Goal: Task Accomplishment & Management: Manage account settings

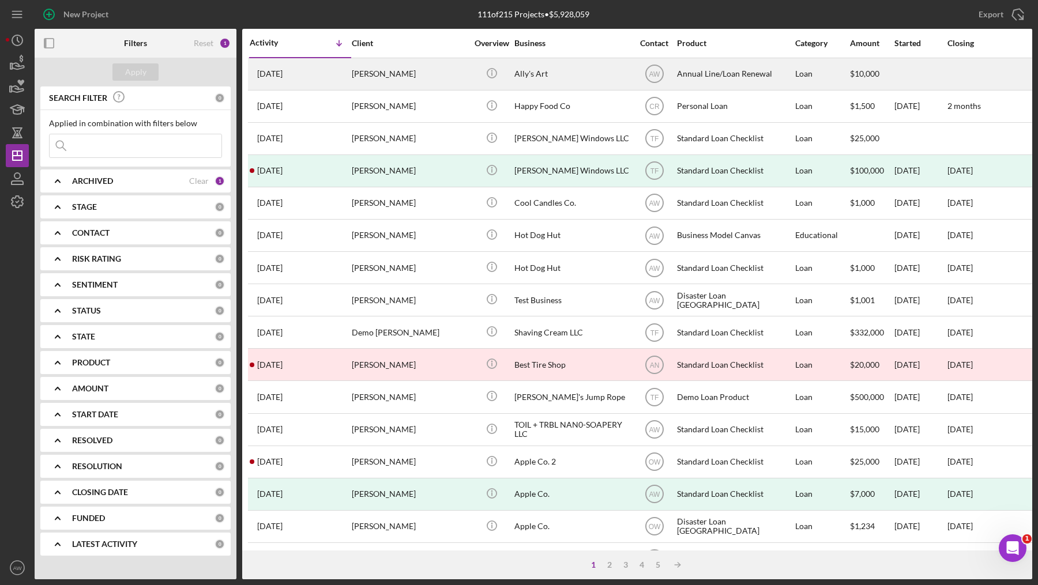
click at [416, 84] on div "[PERSON_NAME]" at bounding box center [409, 74] width 115 height 31
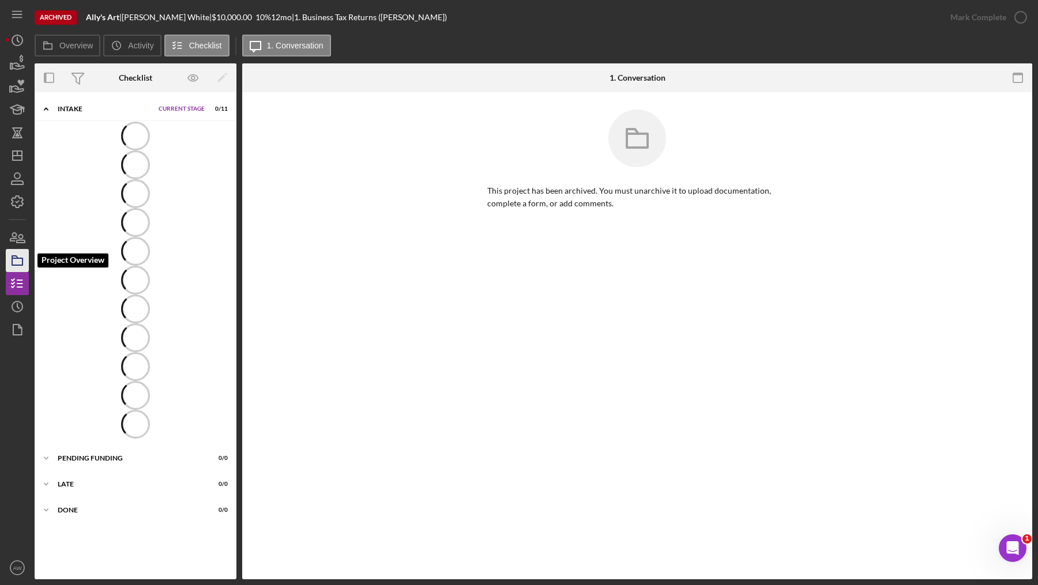
click at [23, 261] on icon "button" at bounding box center [17, 260] width 29 height 29
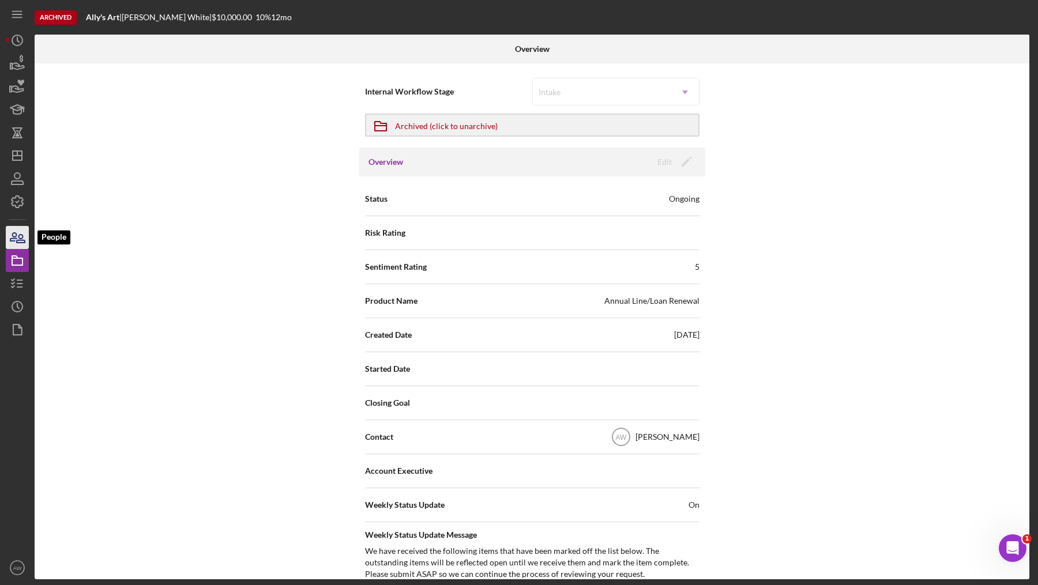
click at [20, 249] on icon "button" at bounding box center [17, 237] width 29 height 29
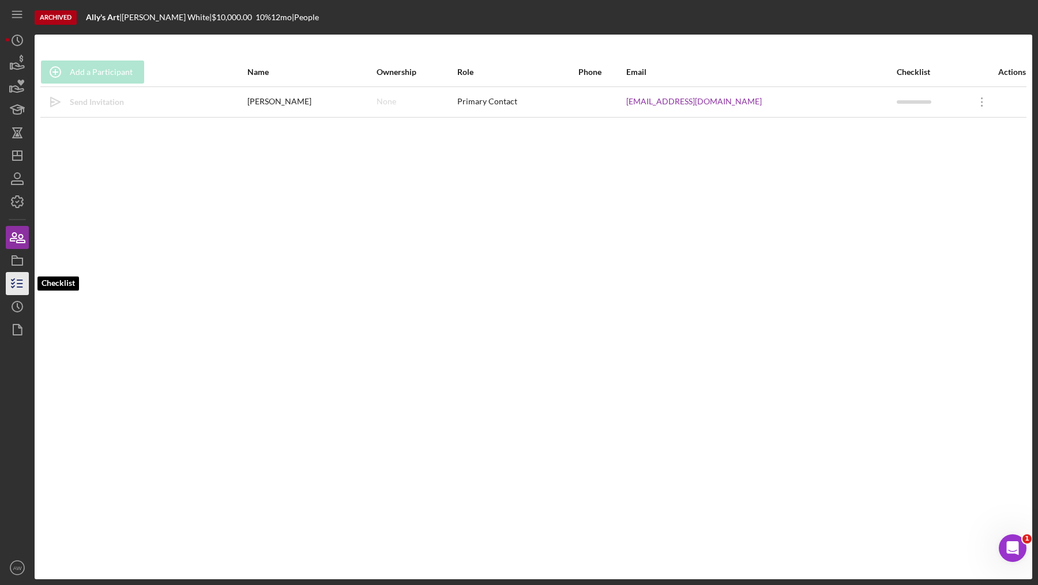
click at [21, 282] on icon "button" at bounding box center [17, 283] width 29 height 29
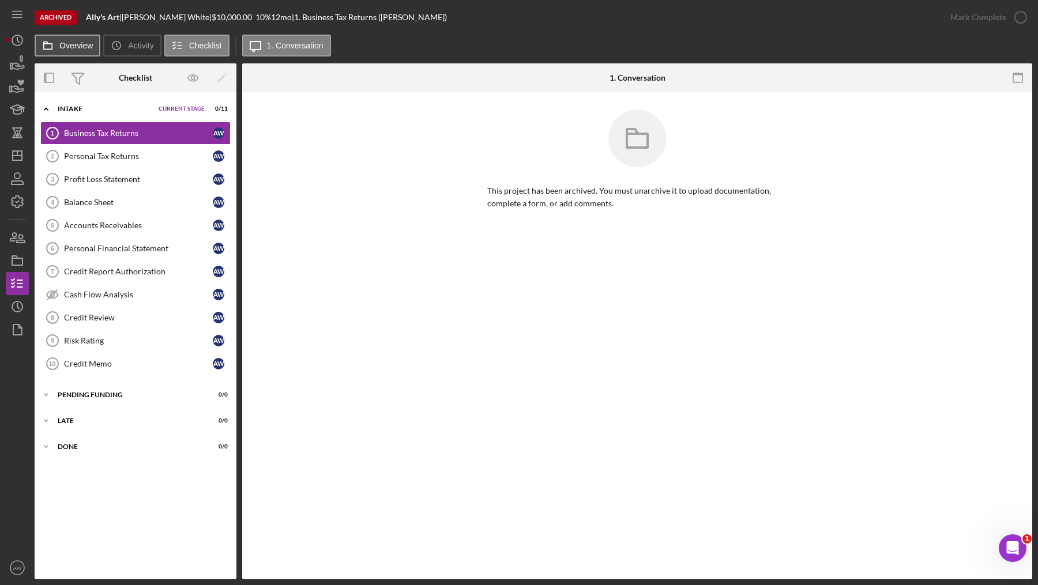
click at [84, 44] on label "Overview" at bounding box center [75, 45] width 33 height 9
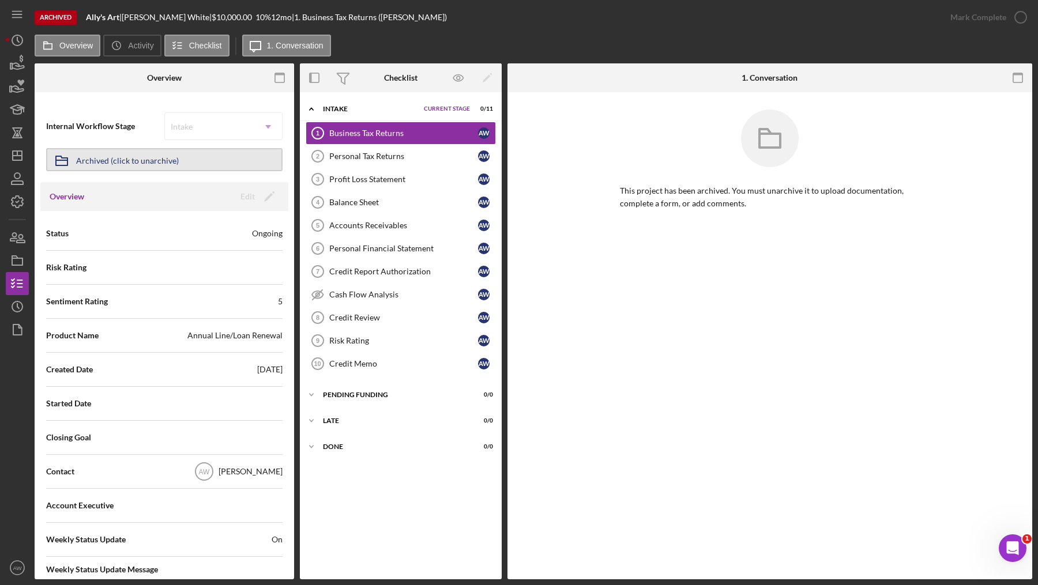
click at [187, 163] on button "Icon/Archived Archived (click to unarchive)" at bounding box center [164, 159] width 236 height 23
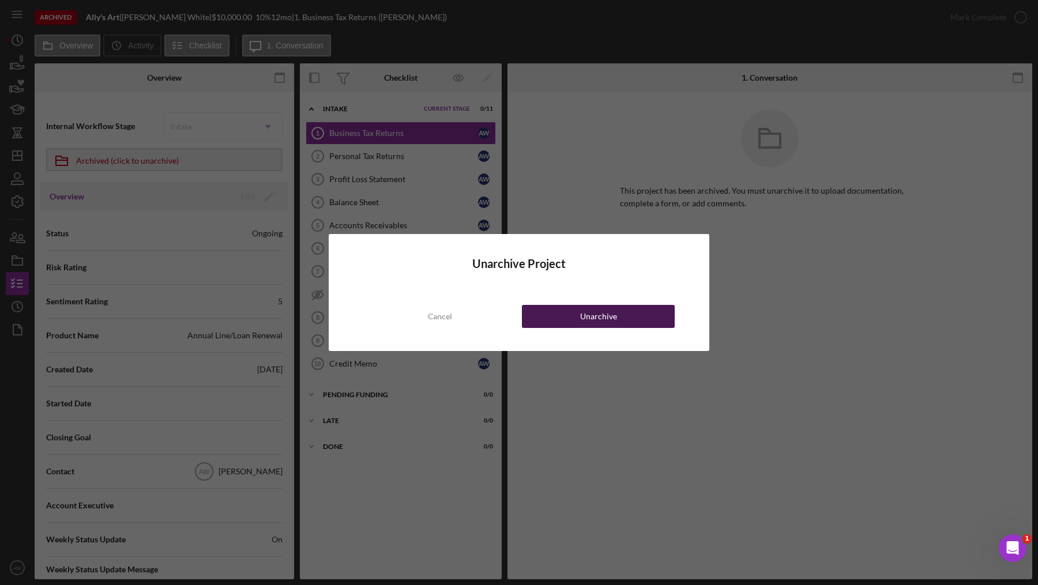
click at [562, 321] on button "Unarchive" at bounding box center [598, 316] width 153 height 23
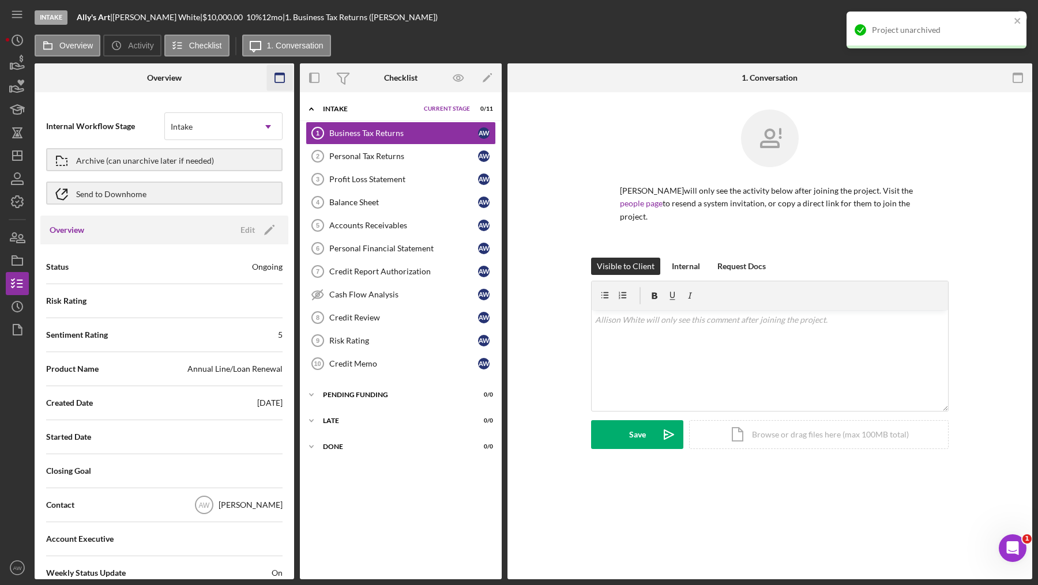
click at [285, 80] on icon "button" at bounding box center [280, 78] width 26 height 26
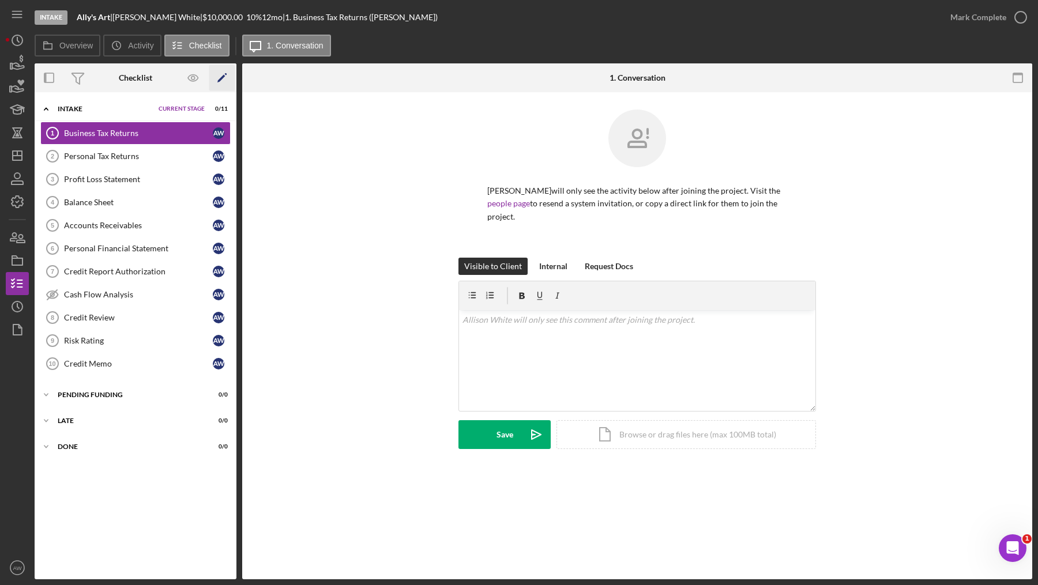
click at [217, 75] on icon "Icon/Edit" at bounding box center [222, 78] width 26 height 26
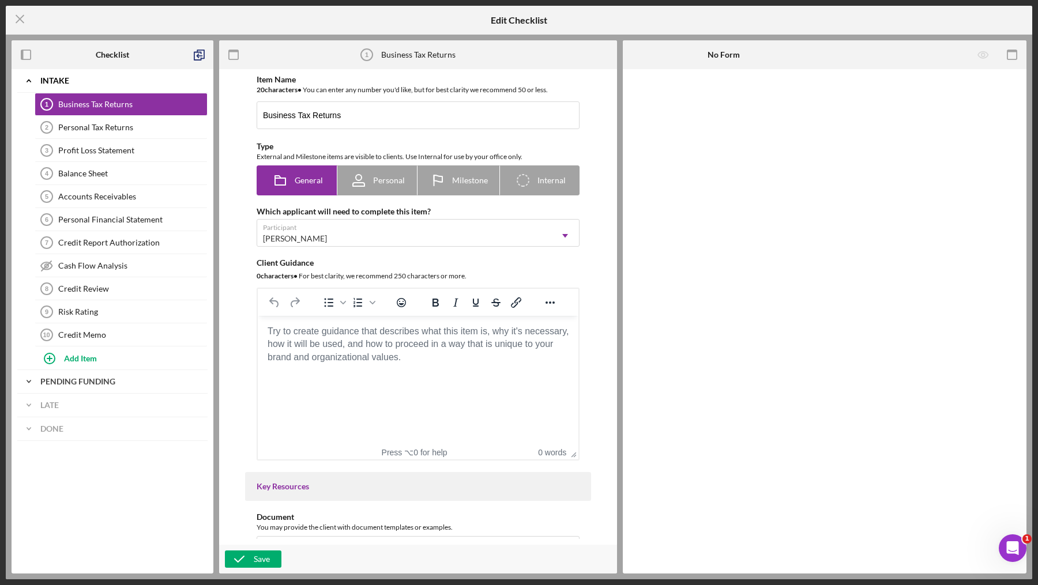
click at [108, 377] on b "Pending Funding" at bounding box center [77, 382] width 75 height 10
click at [72, 430] on div "Icon/Expander Late" at bounding box center [112, 429] width 190 height 23
click at [82, 332] on div "Credit Memo" at bounding box center [132, 334] width 149 height 9
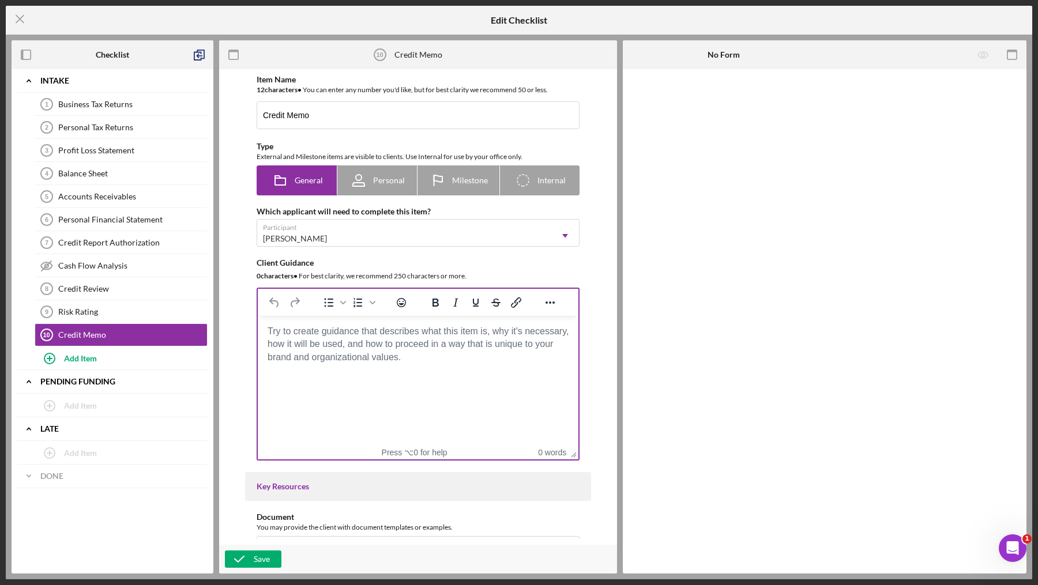
scroll to position [602, 0]
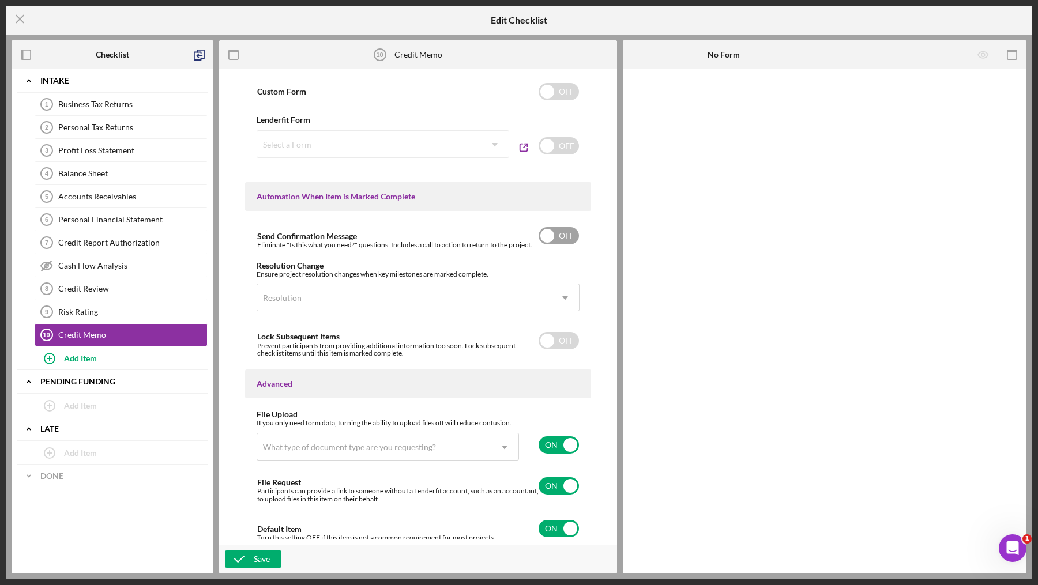
click at [557, 232] on input "checkbox" at bounding box center [559, 235] width 40 height 17
checkbox input "true"
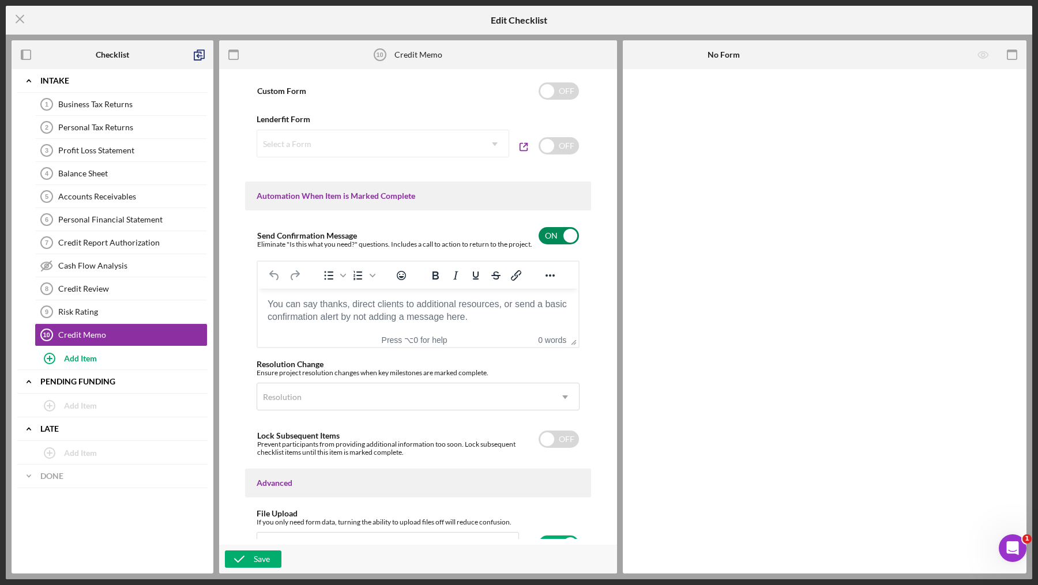
scroll to position [0, 0]
click at [340, 311] on body "Rich Text Area. Press ALT-0 for help." at bounding box center [418, 304] width 302 height 13
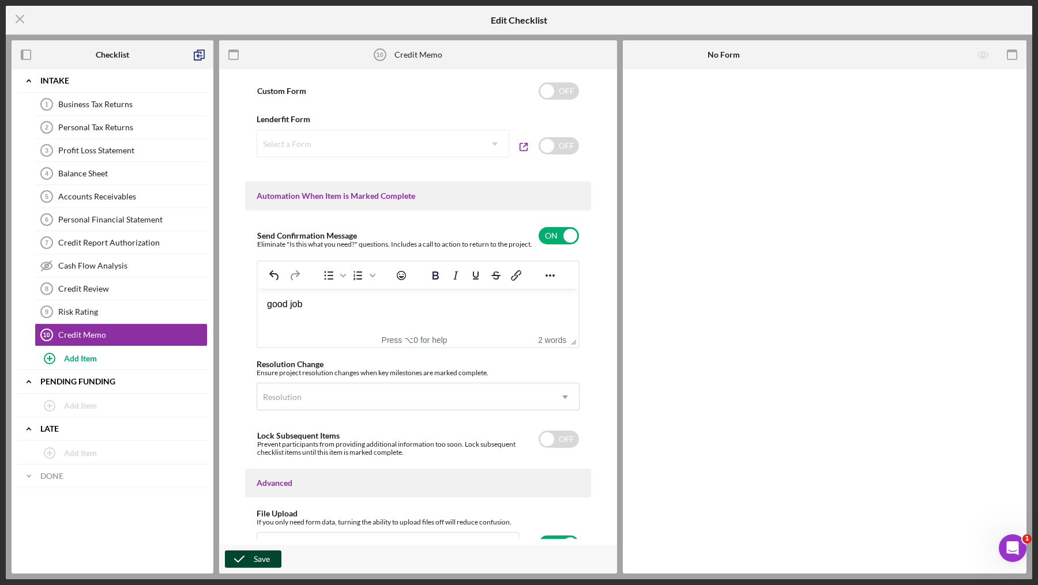
click at [248, 559] on icon "button" at bounding box center [239, 559] width 29 height 29
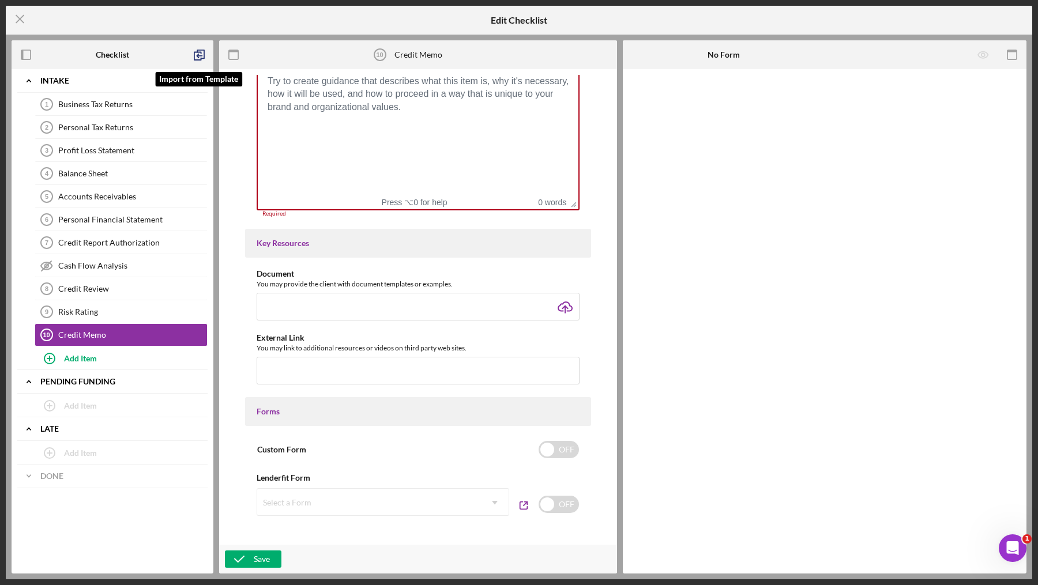
scroll to position [212, 0]
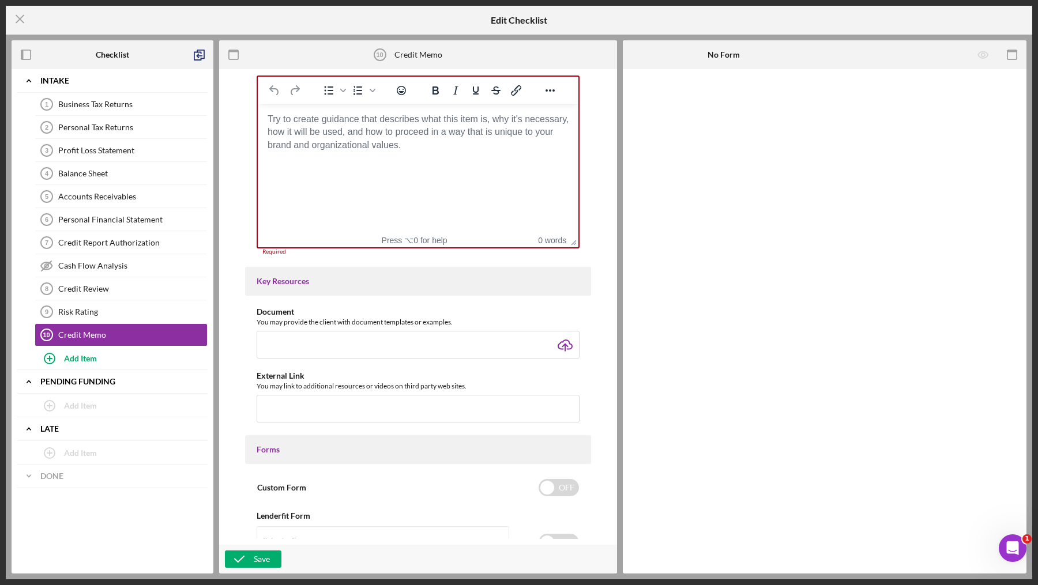
click at [415, 126] on body "Rich Text Area. Press ALT-0 for help." at bounding box center [418, 119] width 302 height 13
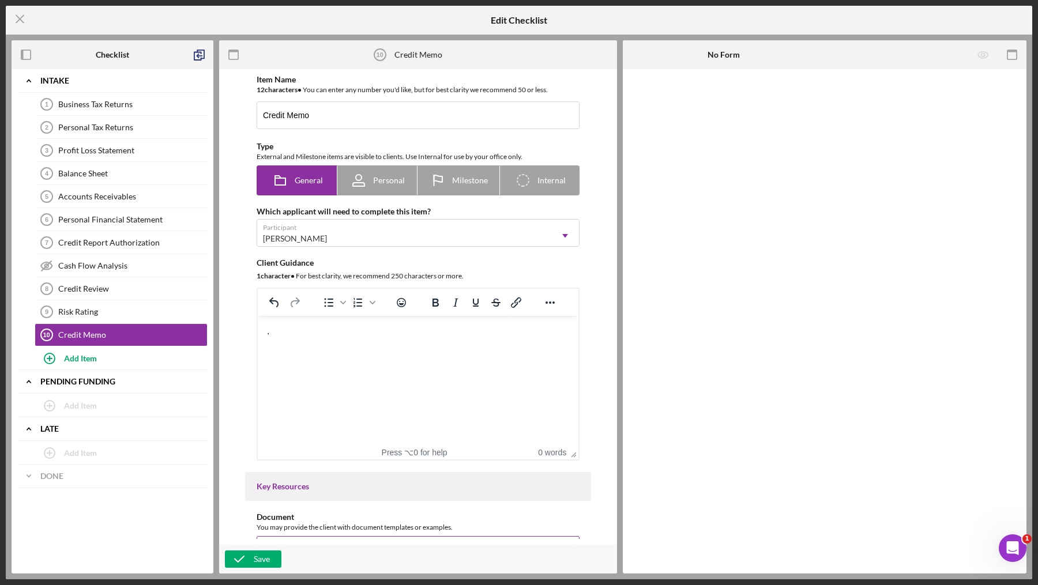
scroll to position [707, 0]
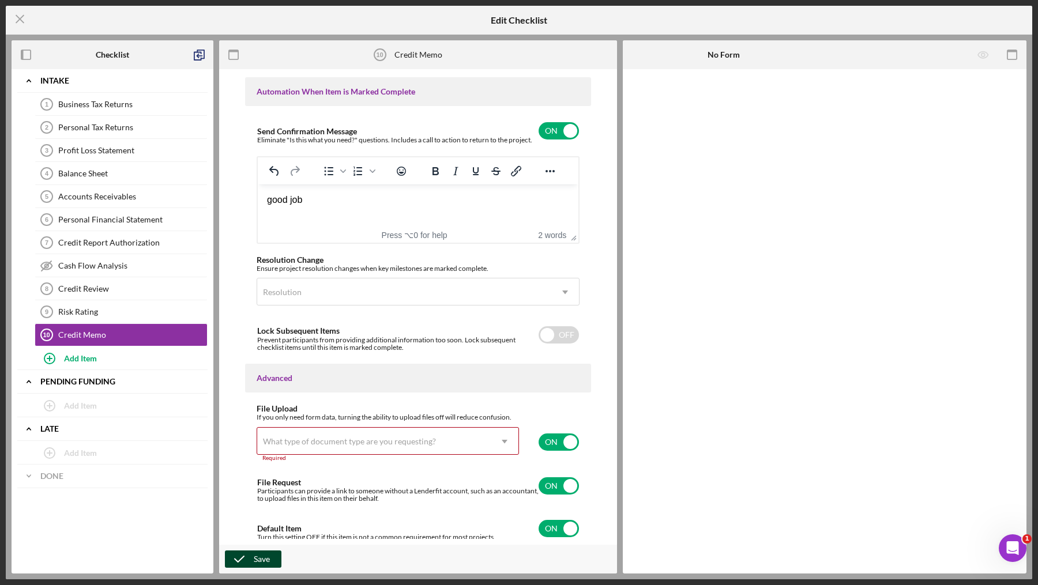
click at [249, 553] on icon "button" at bounding box center [239, 559] width 29 height 29
click at [558, 434] on input "checkbox" at bounding box center [559, 442] width 40 height 17
checkbox input "false"
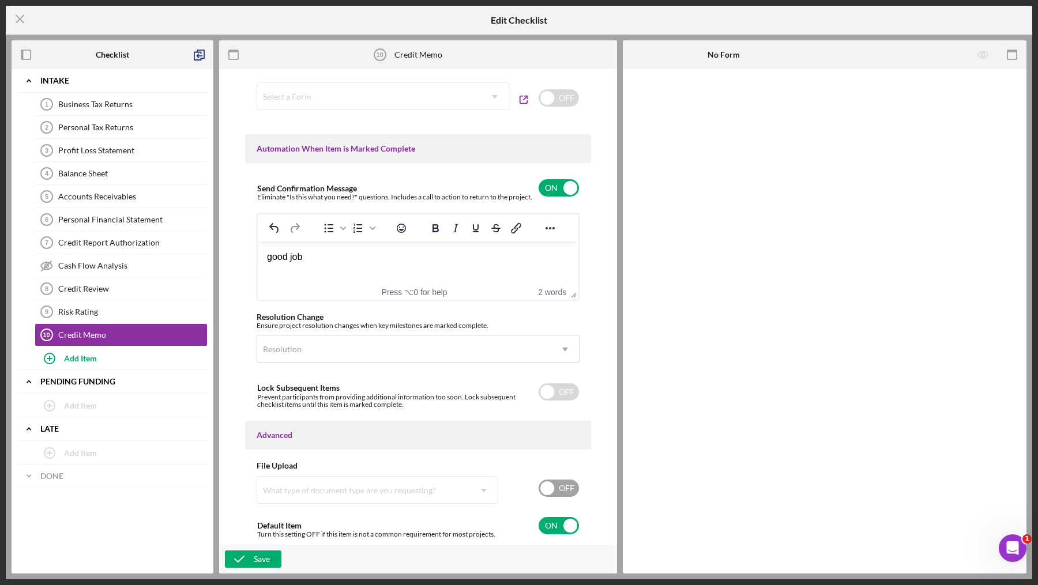
scroll to position [647, 0]
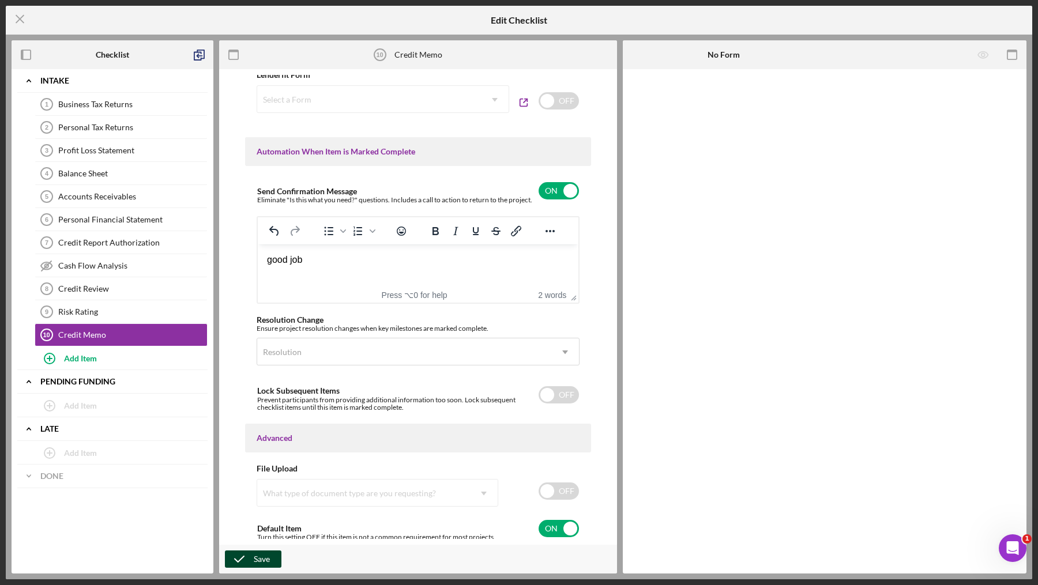
click at [257, 561] on div "Save" at bounding box center [262, 559] width 16 height 17
click at [16, 12] on icon "Icon/Menu Close" at bounding box center [20, 19] width 29 height 29
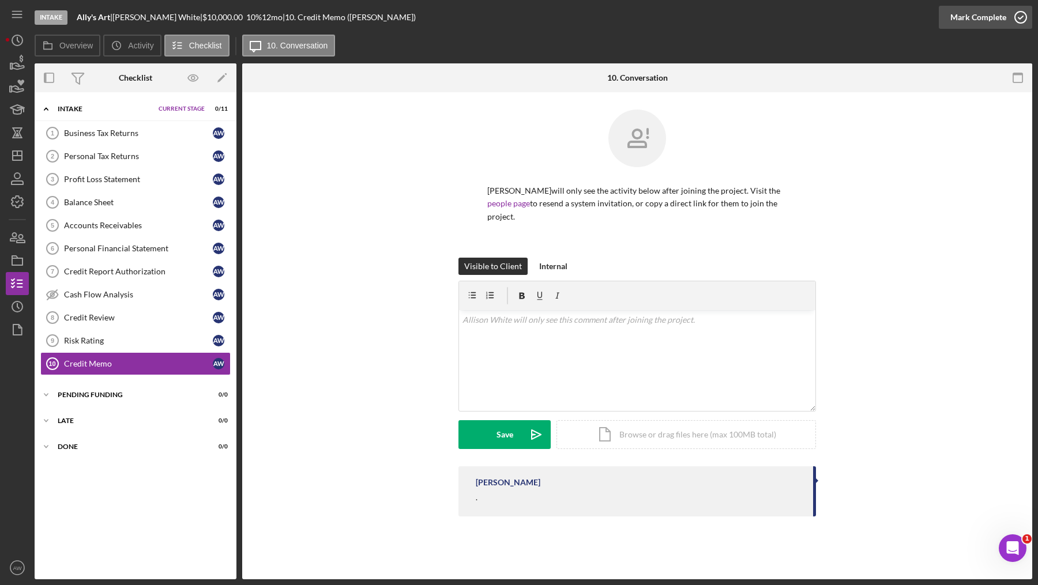
click at [989, 16] on div "Mark Complete" at bounding box center [978, 17] width 56 height 23
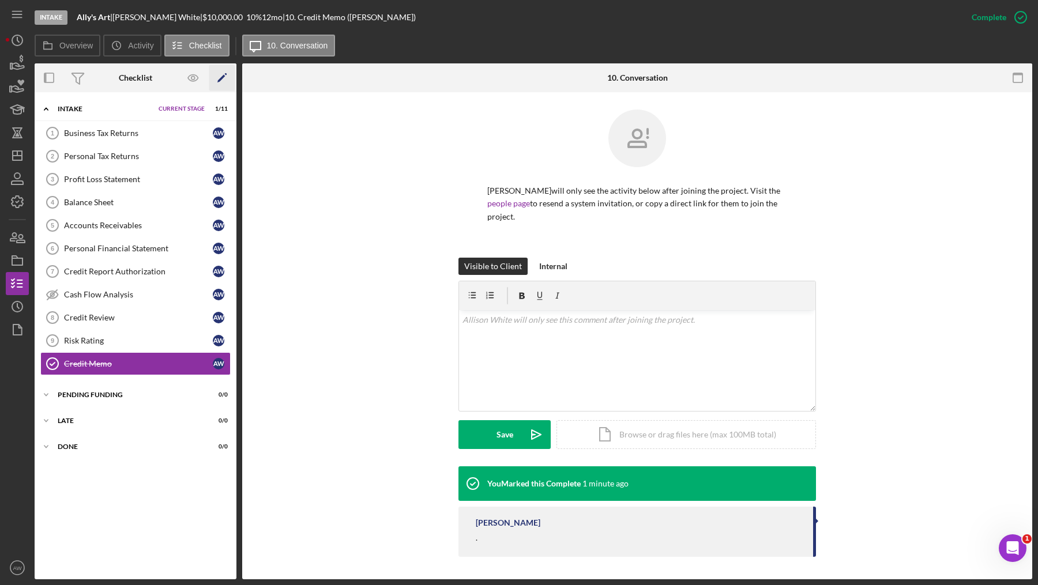
click at [224, 76] on polygon "button" at bounding box center [221, 79] width 8 height 8
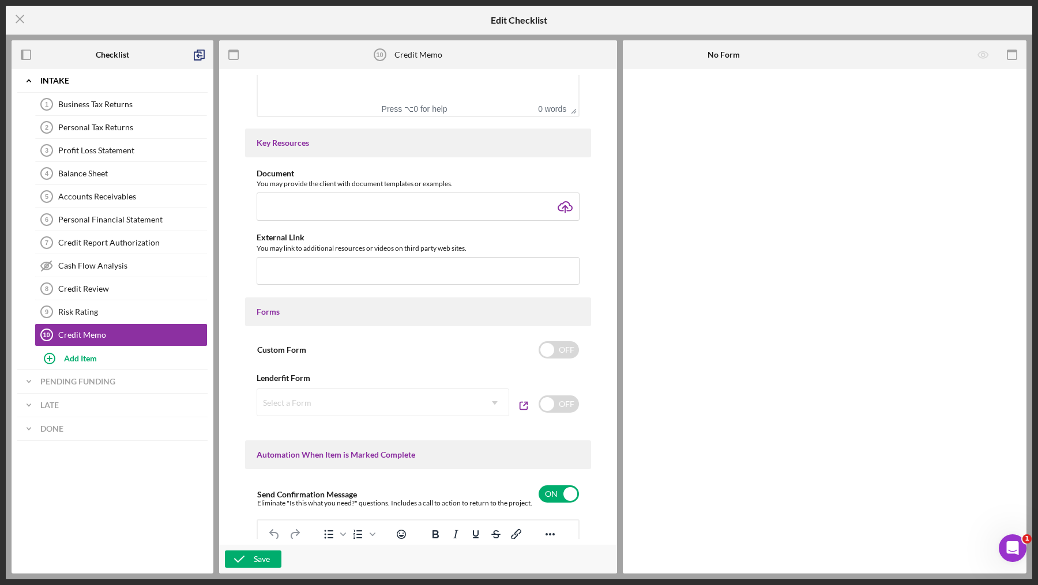
scroll to position [647, 0]
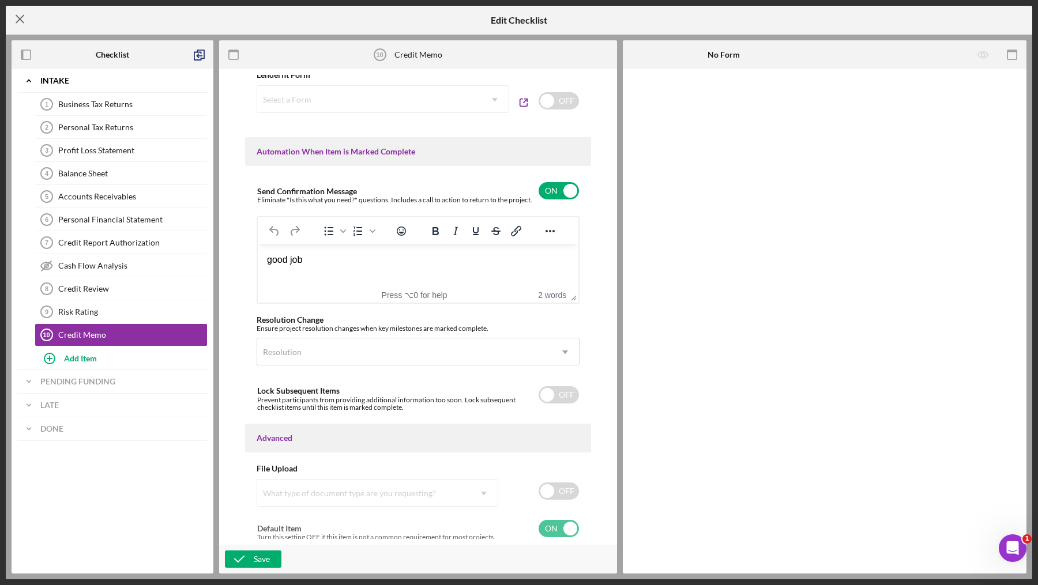
click at [27, 18] on icon "Icon/Menu Close" at bounding box center [20, 19] width 29 height 29
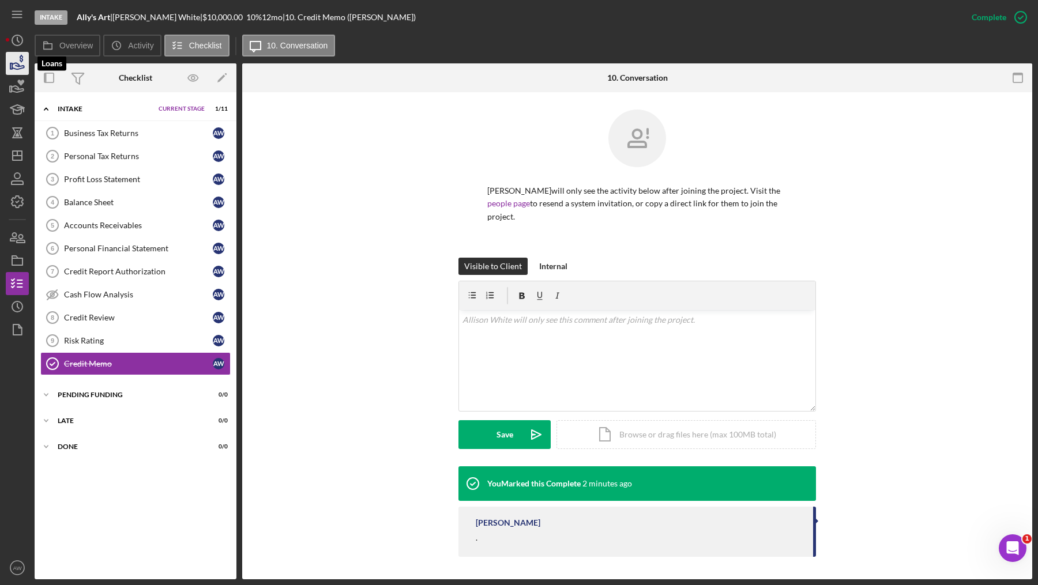
click at [17, 65] on icon "button" at bounding box center [17, 63] width 29 height 29
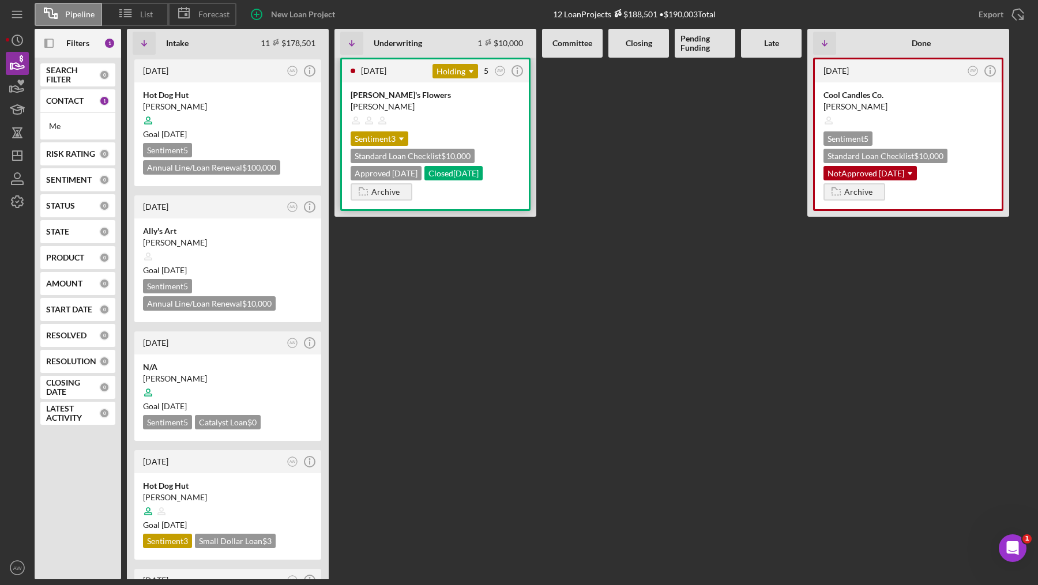
click at [433, 115] on div at bounding box center [436, 121] width 170 height 22
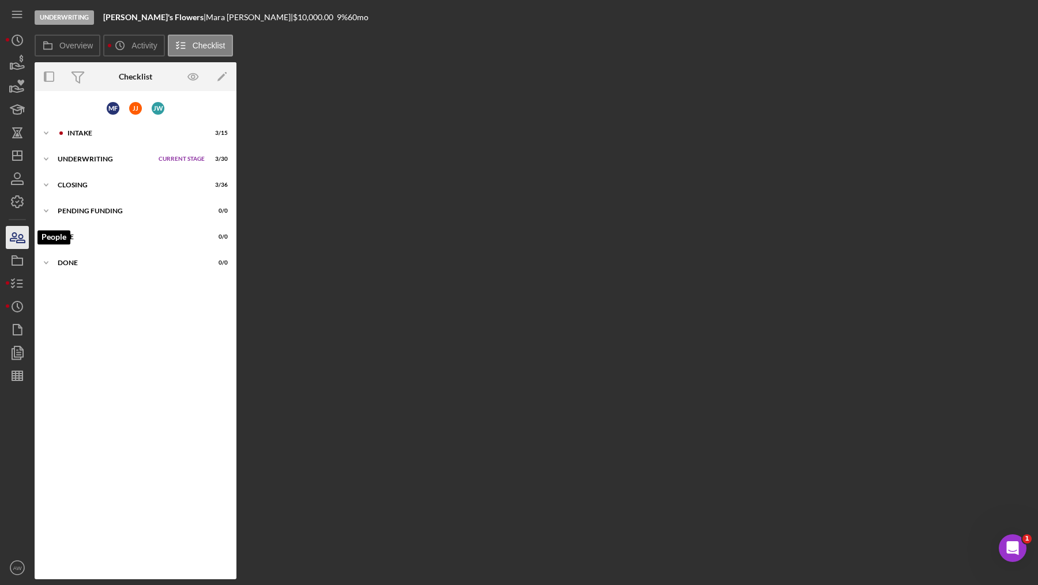
click at [20, 239] on icon "button" at bounding box center [21, 239] width 8 height 8
click at [10, 263] on icon "button" at bounding box center [17, 260] width 29 height 29
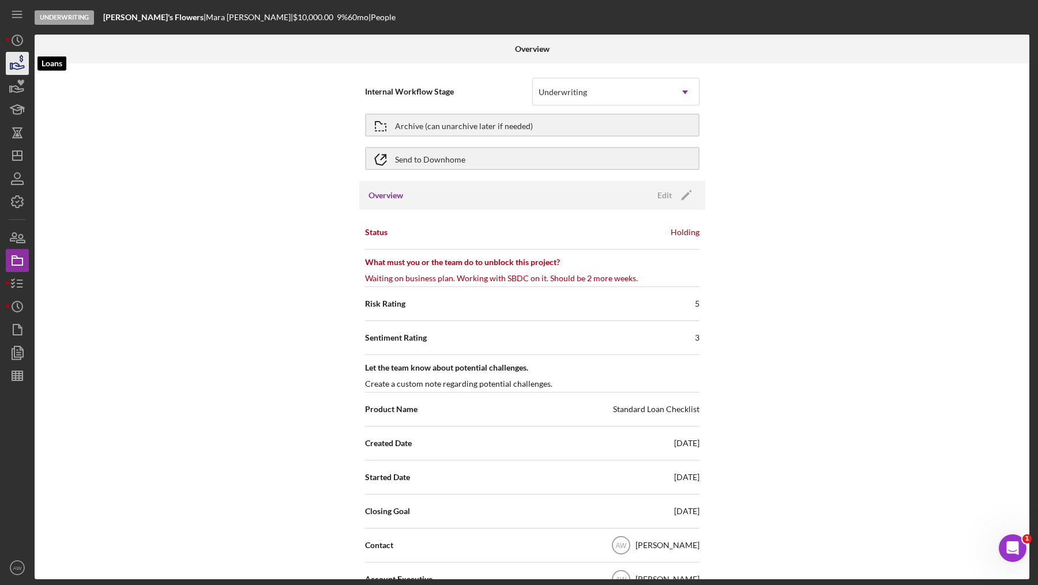
click at [11, 53] on icon "button" at bounding box center [17, 63] width 29 height 29
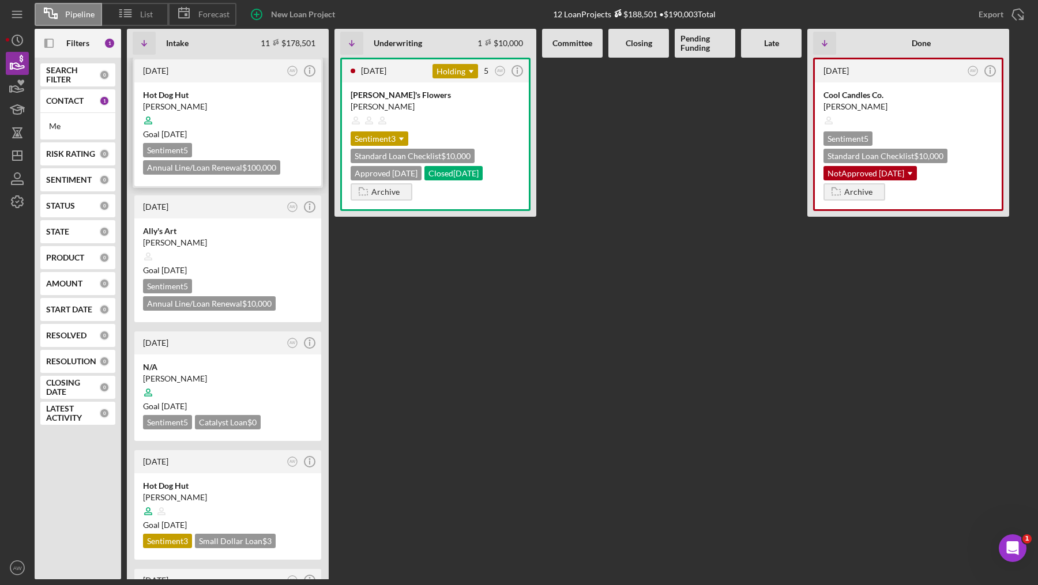
click at [246, 136] on div "Goal 2 months from now" at bounding box center [228, 135] width 170 height 12
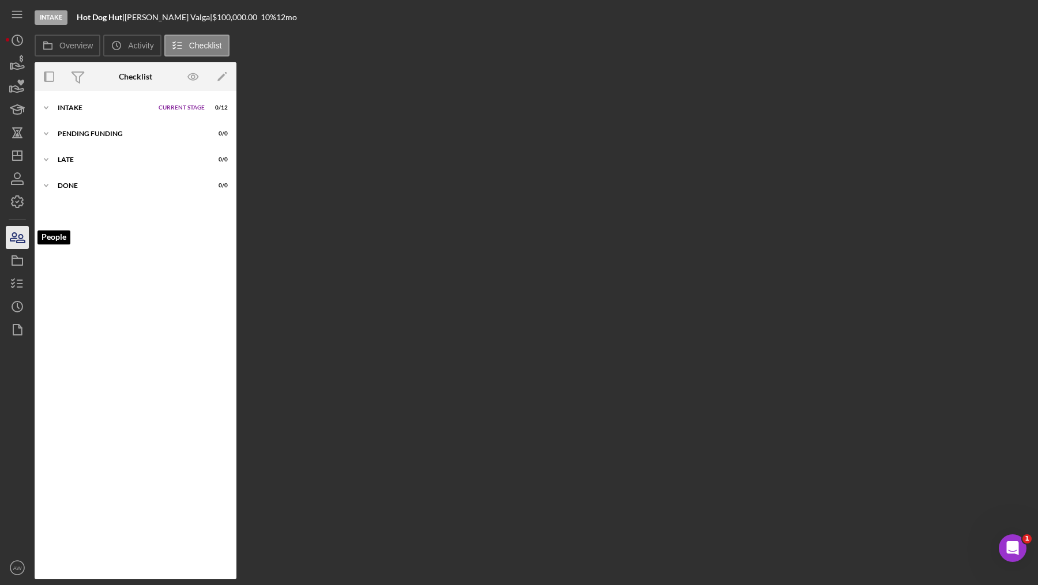
click at [8, 238] on icon "button" at bounding box center [17, 237] width 29 height 29
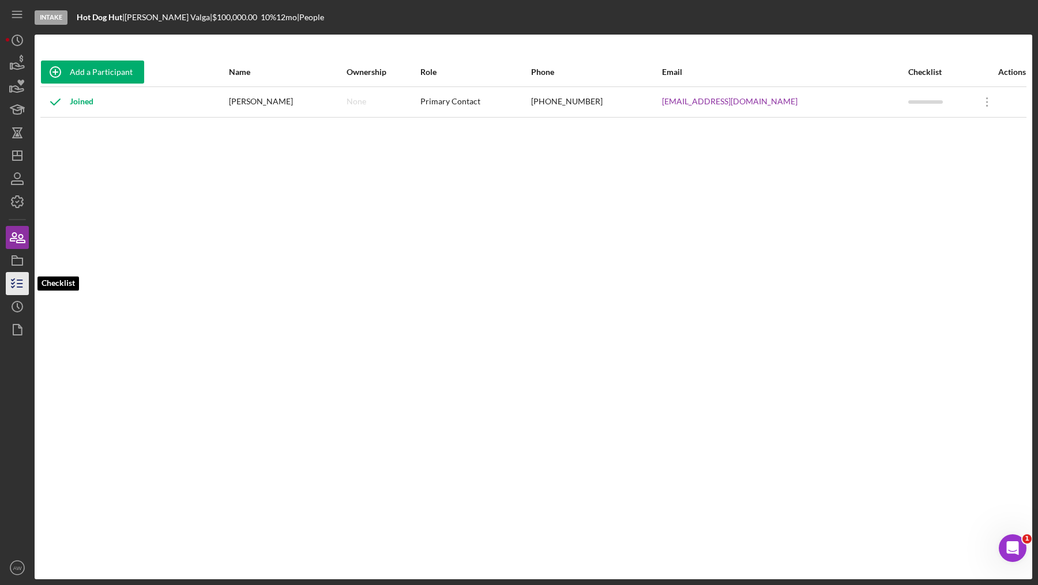
click at [10, 277] on icon "button" at bounding box center [17, 283] width 29 height 29
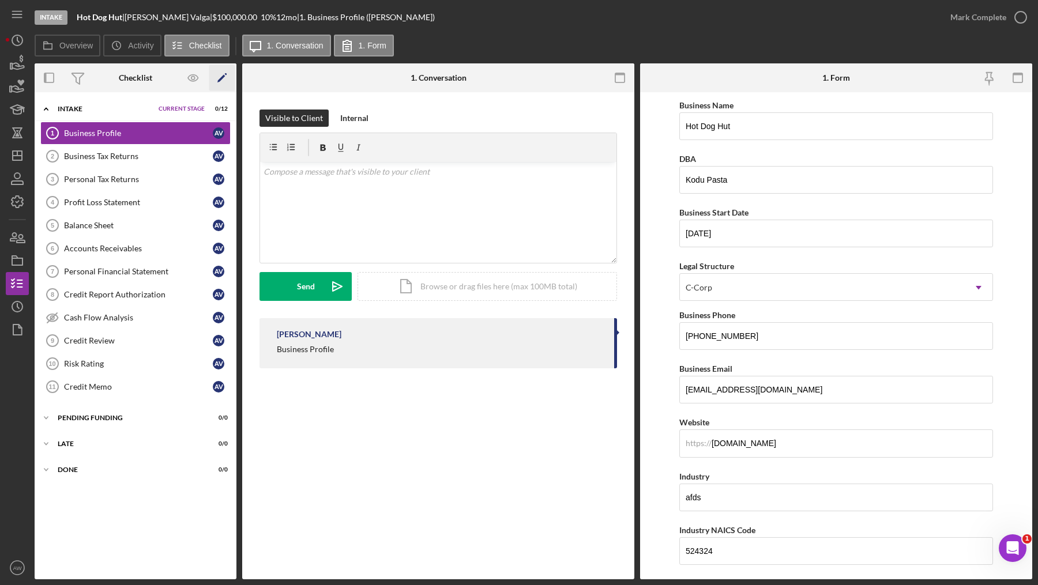
click at [224, 78] on icon "Icon/Edit" at bounding box center [222, 78] width 26 height 26
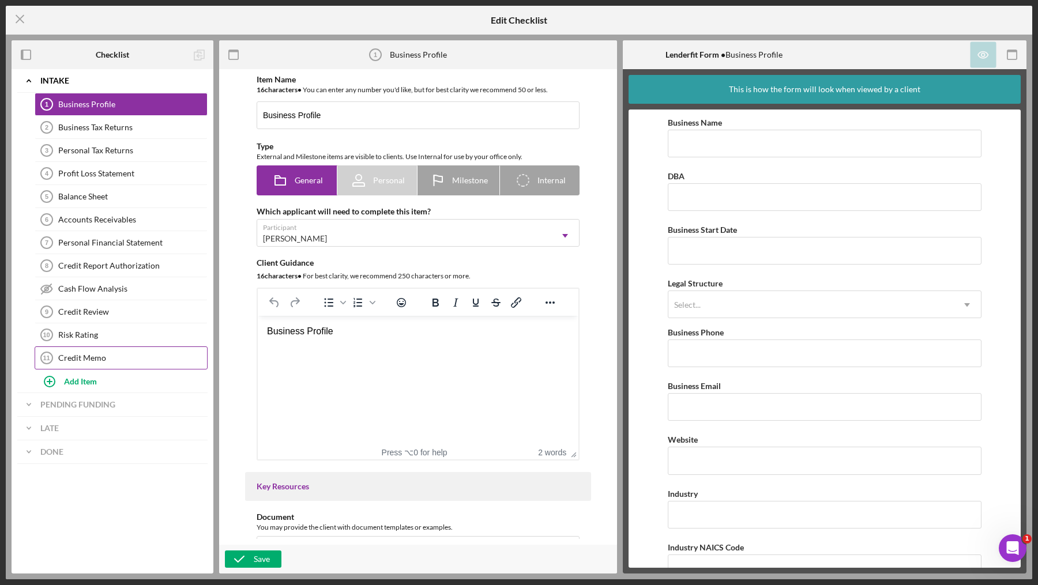
click at [86, 358] on link "Credit Memo 11 Credit Memo" at bounding box center [121, 358] width 173 height 23
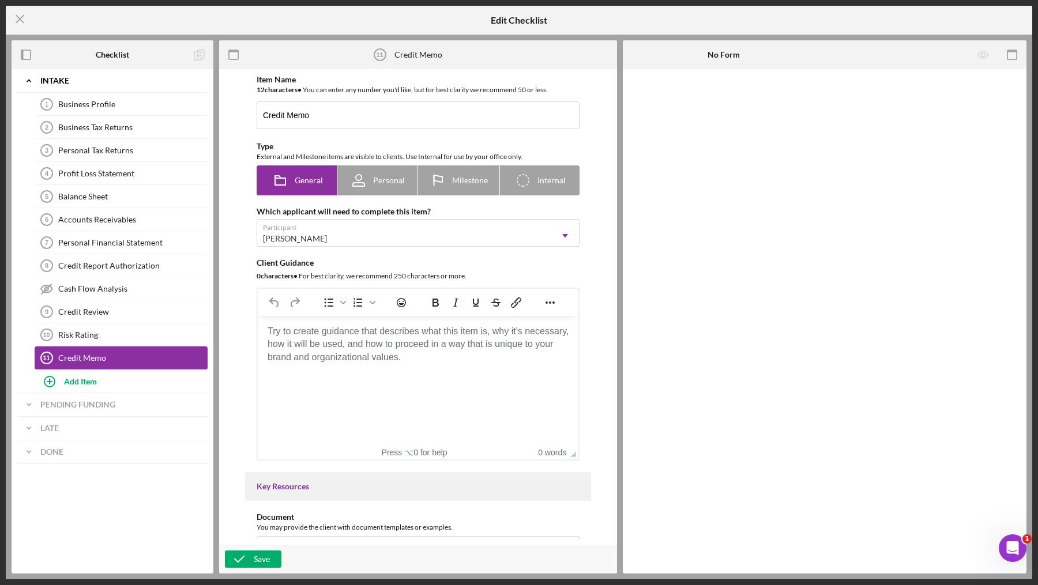
scroll to position [602, 0]
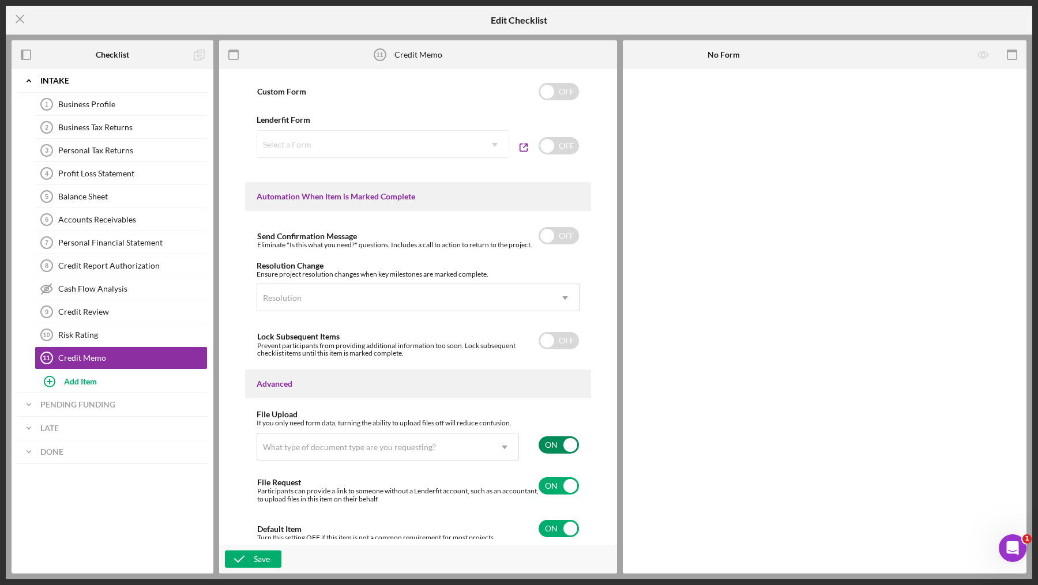
click at [550, 442] on input "checkbox" at bounding box center [559, 445] width 40 height 17
checkbox input "false"
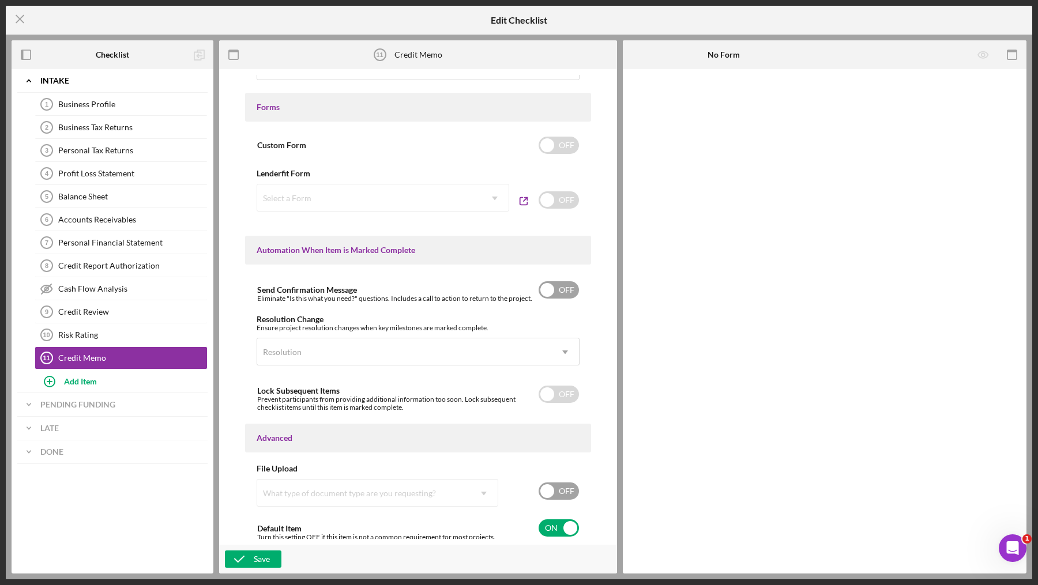
click at [551, 292] on input "checkbox" at bounding box center [559, 289] width 40 height 17
checkbox input "true"
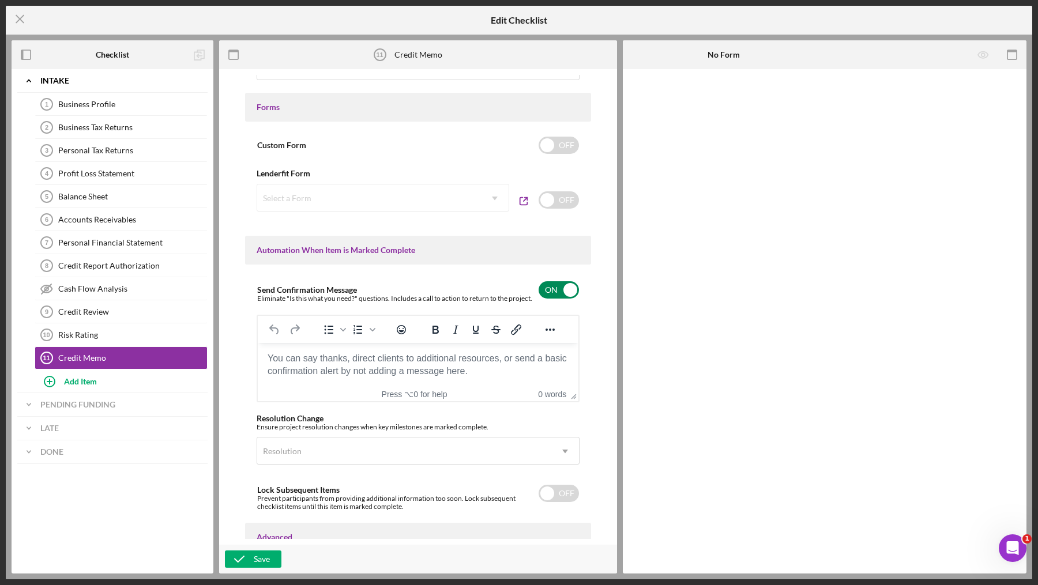
scroll to position [0, 0]
click at [336, 374] on html at bounding box center [418, 358] width 321 height 31
click at [17, 13] on icon "Icon/Menu Close" at bounding box center [20, 19] width 29 height 29
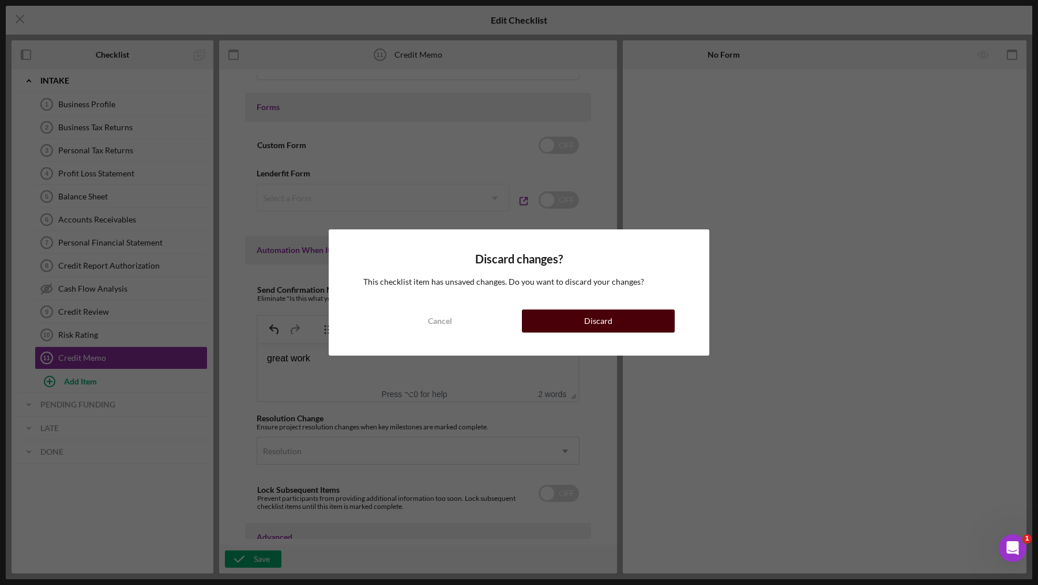
click at [562, 322] on button "Discard" at bounding box center [598, 321] width 153 height 23
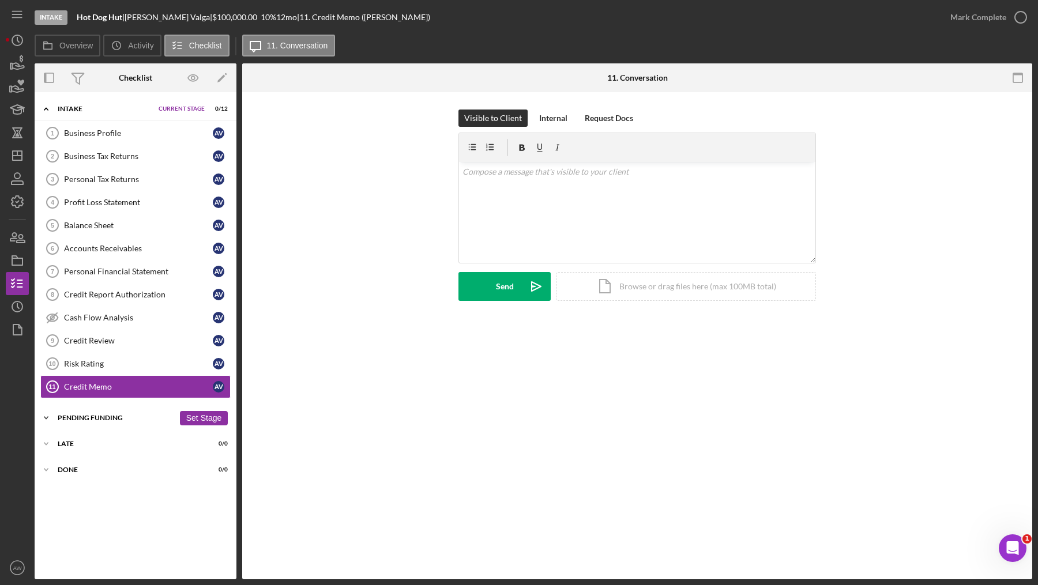
click at [66, 408] on div "Icon/Expander Pending Funding 0 / 0 Set Stage" at bounding box center [136, 418] width 202 height 23
click at [59, 464] on div "Late" at bounding box center [116, 467] width 116 height 7
click at [67, 514] on div "Done" at bounding box center [116, 517] width 116 height 7
click at [17, 254] on icon "button" at bounding box center [17, 260] width 29 height 29
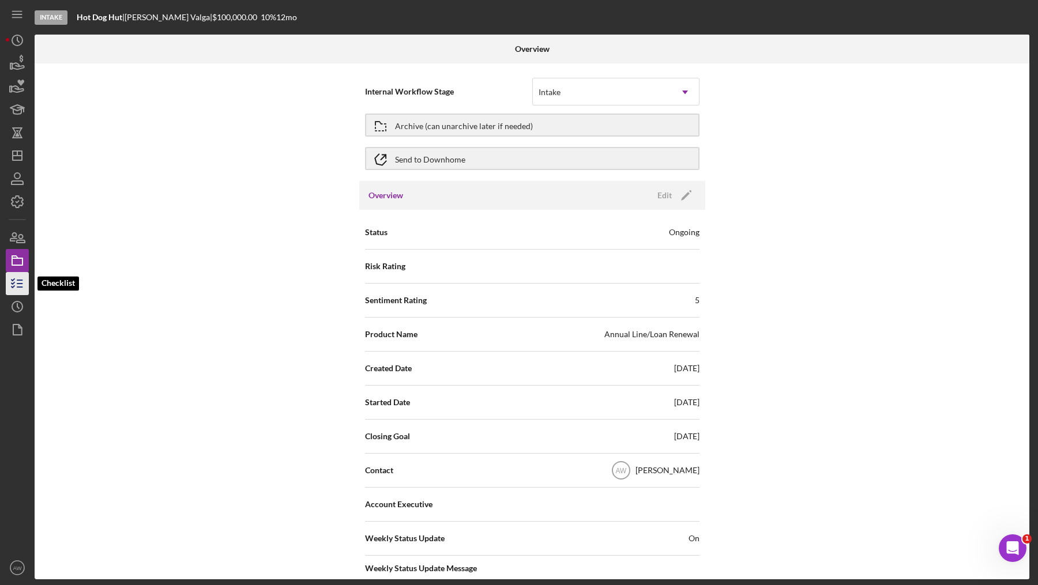
click at [22, 282] on icon "button" at bounding box center [17, 283] width 29 height 29
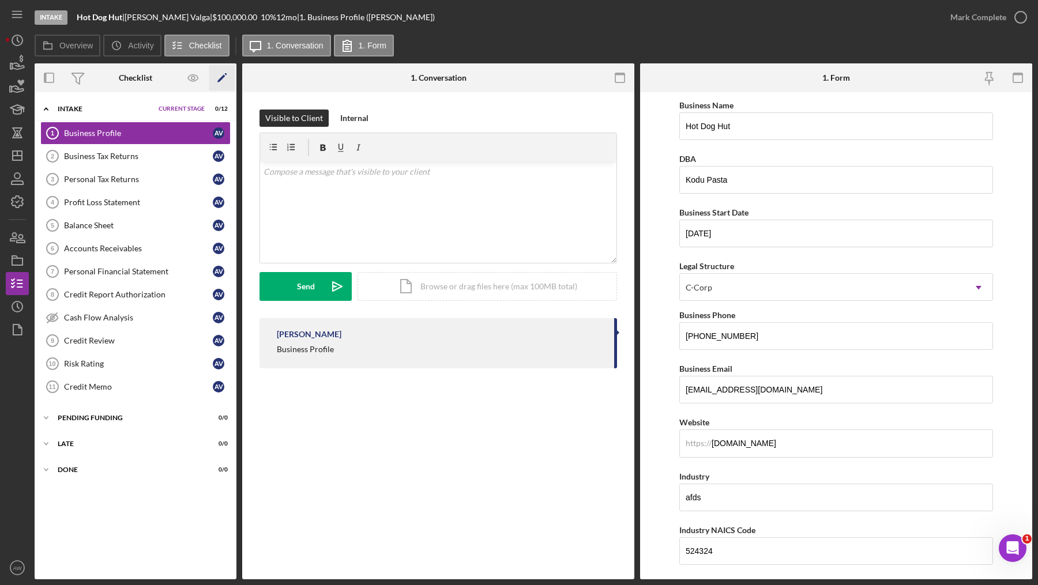
click at [223, 82] on icon "Icon/Edit" at bounding box center [222, 78] width 26 height 26
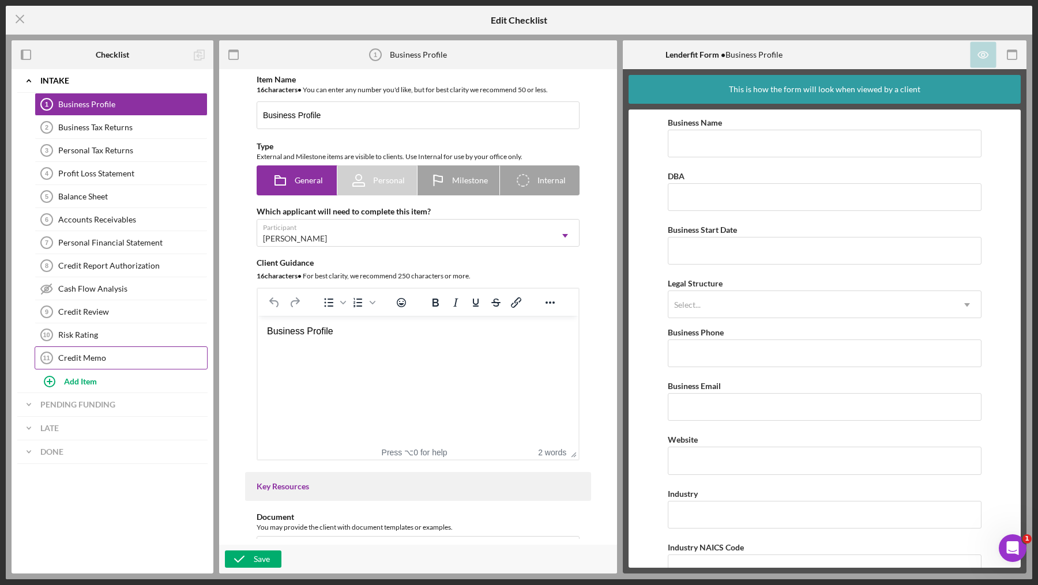
click at [116, 354] on div "Credit Memo" at bounding box center [132, 358] width 149 height 9
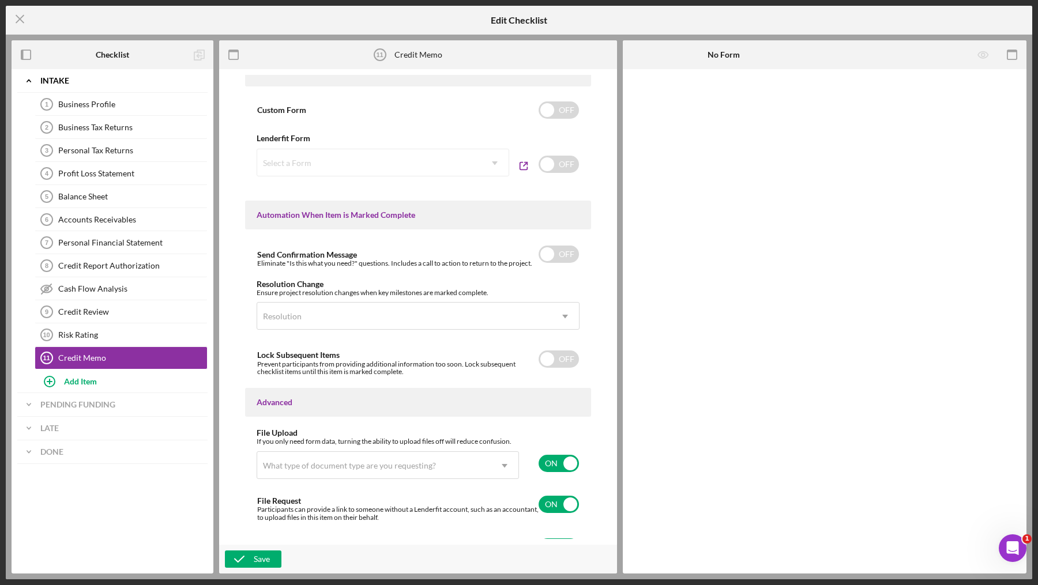
scroll to position [602, 0]
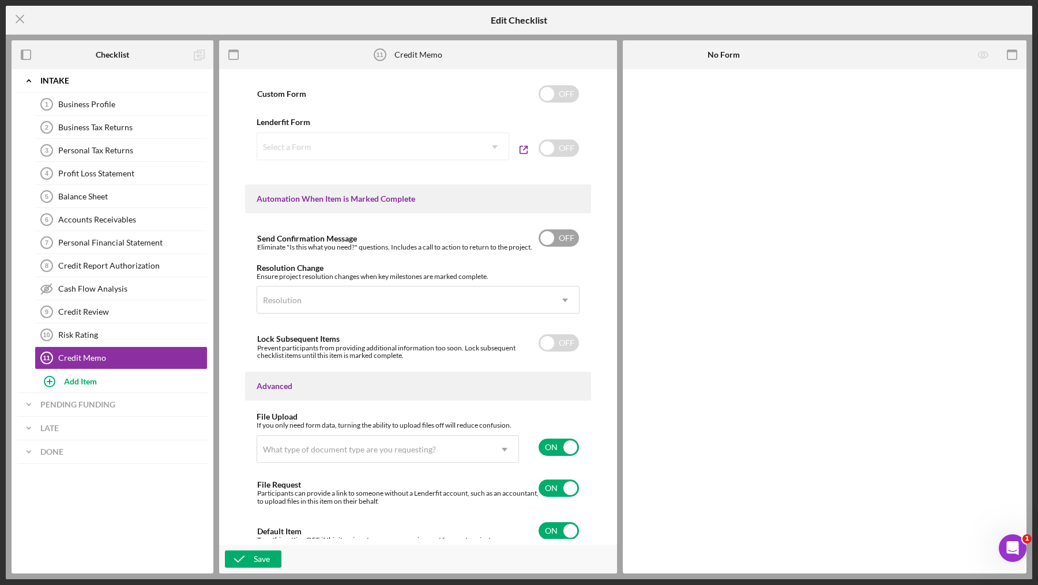
click at [563, 235] on input "checkbox" at bounding box center [559, 238] width 40 height 17
checkbox input "true"
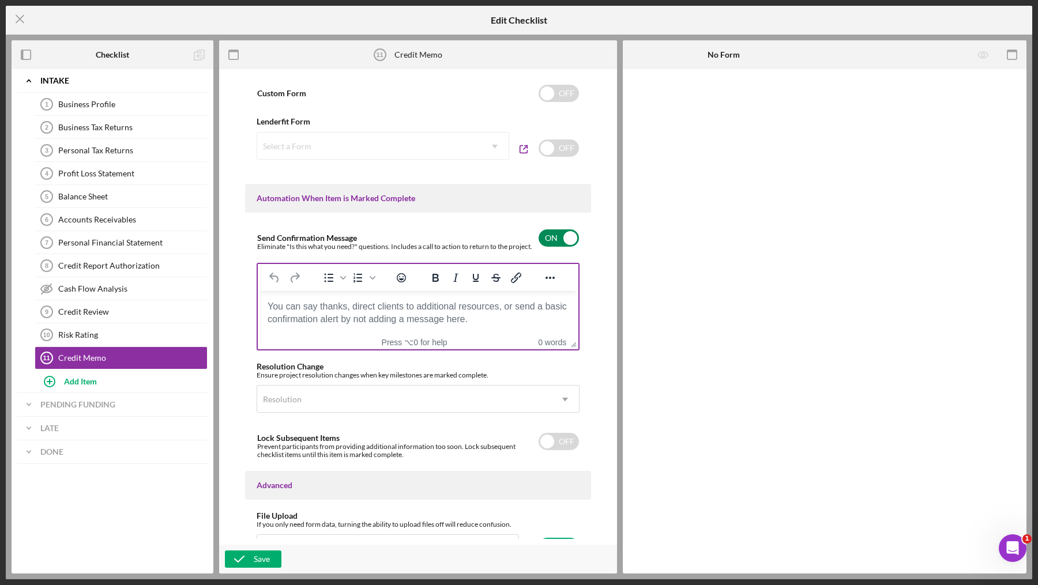
scroll to position [0, 0]
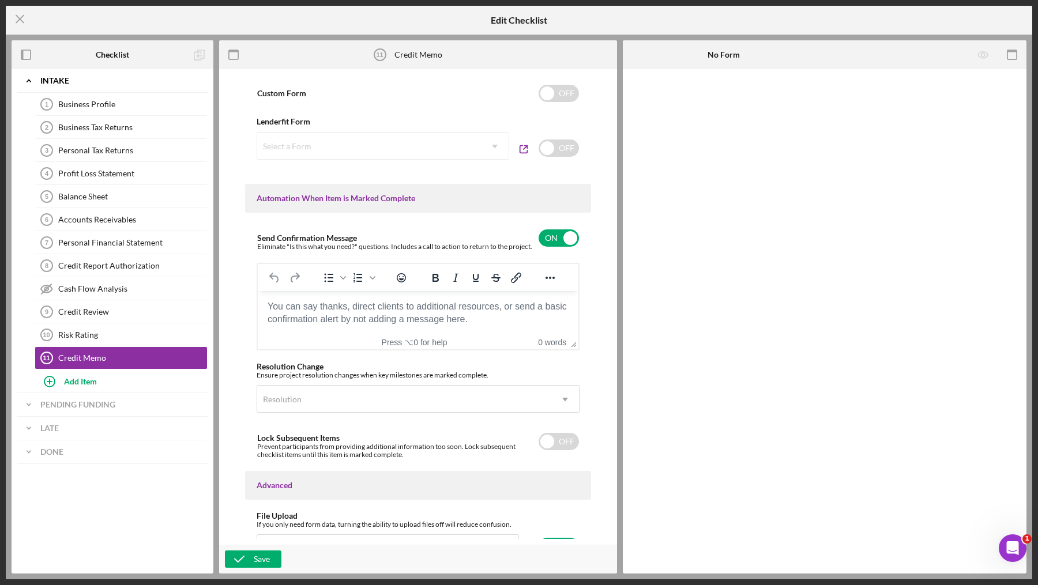
click at [374, 304] on body "Rich Text Area. Press ALT-0 for help." at bounding box center [418, 306] width 302 height 13
click at [250, 555] on icon "button" at bounding box center [239, 559] width 29 height 29
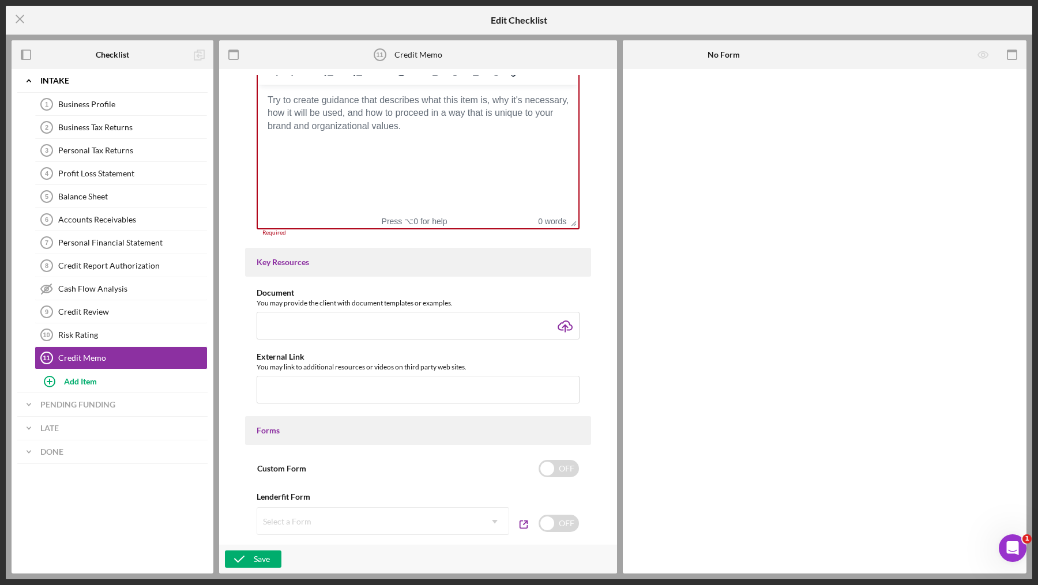
scroll to position [212, 0]
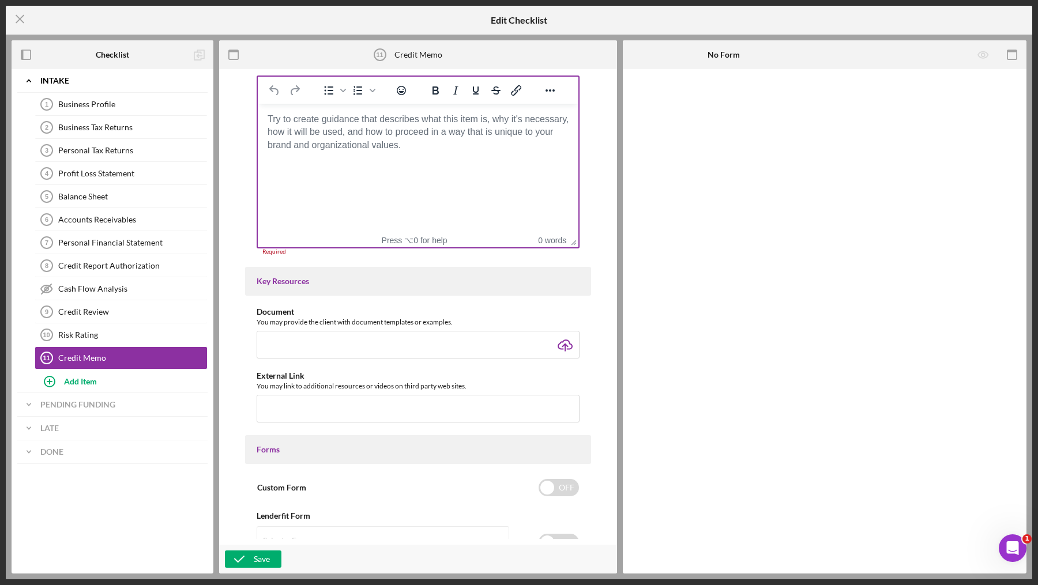
click at [307, 135] on html at bounding box center [418, 119] width 321 height 31
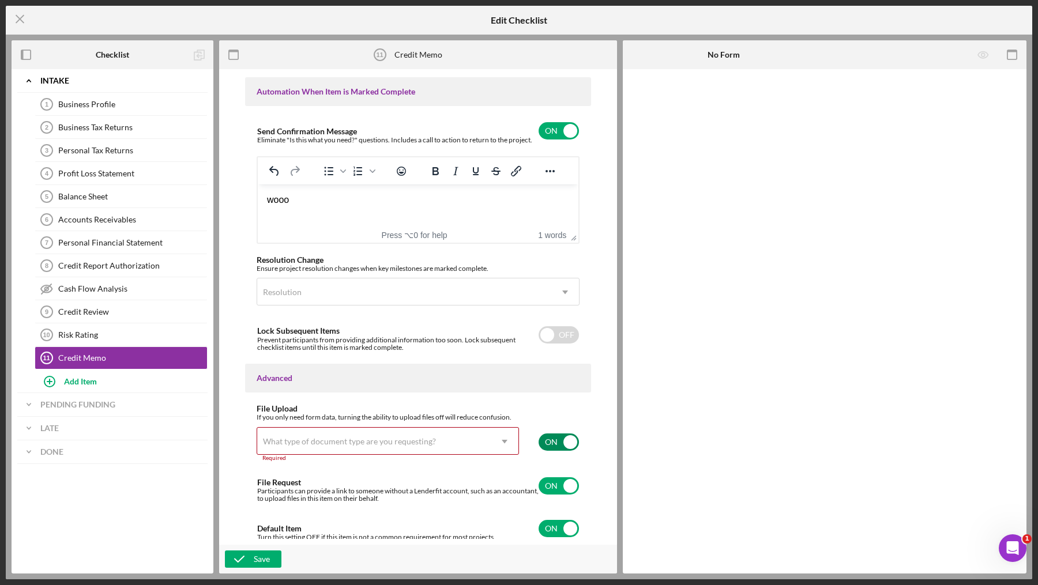
click at [553, 441] on input "checkbox" at bounding box center [559, 442] width 40 height 17
checkbox input "false"
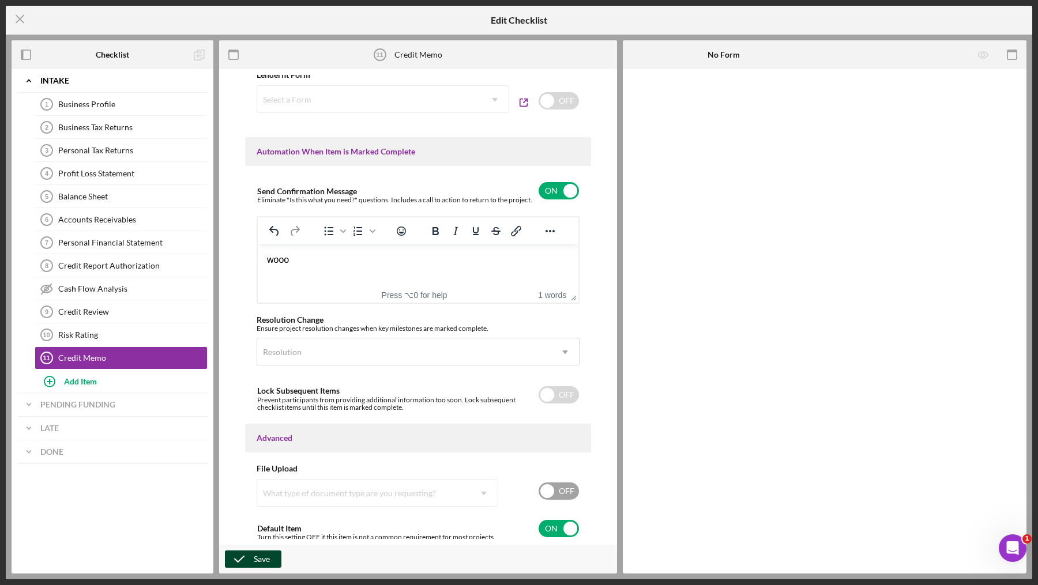
click at [233, 554] on icon "button" at bounding box center [239, 559] width 29 height 29
click at [18, 25] on icon "Icon/Menu Close" at bounding box center [20, 19] width 29 height 29
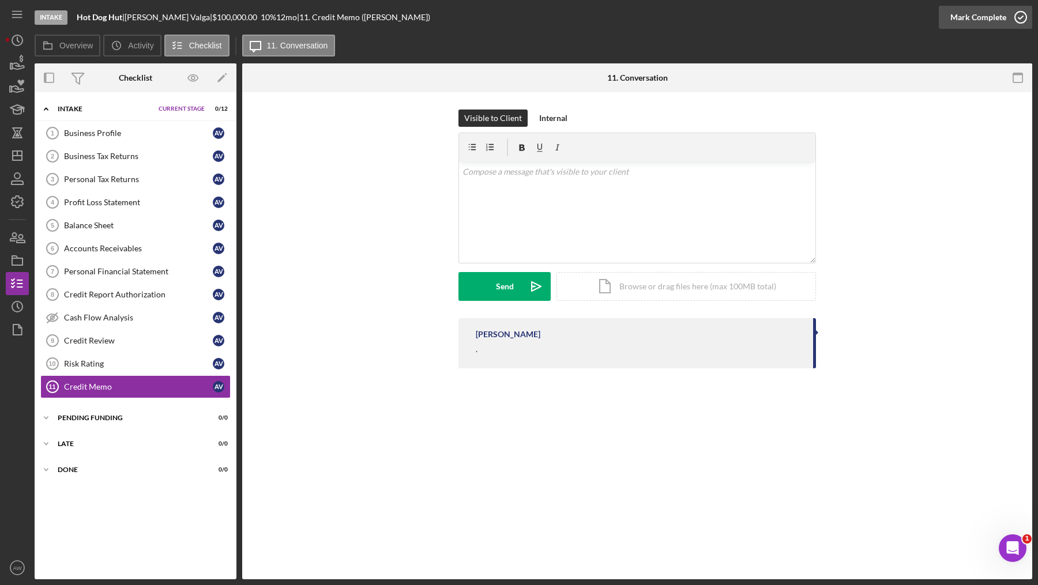
click at [1009, 12] on icon "button" at bounding box center [1020, 17] width 29 height 29
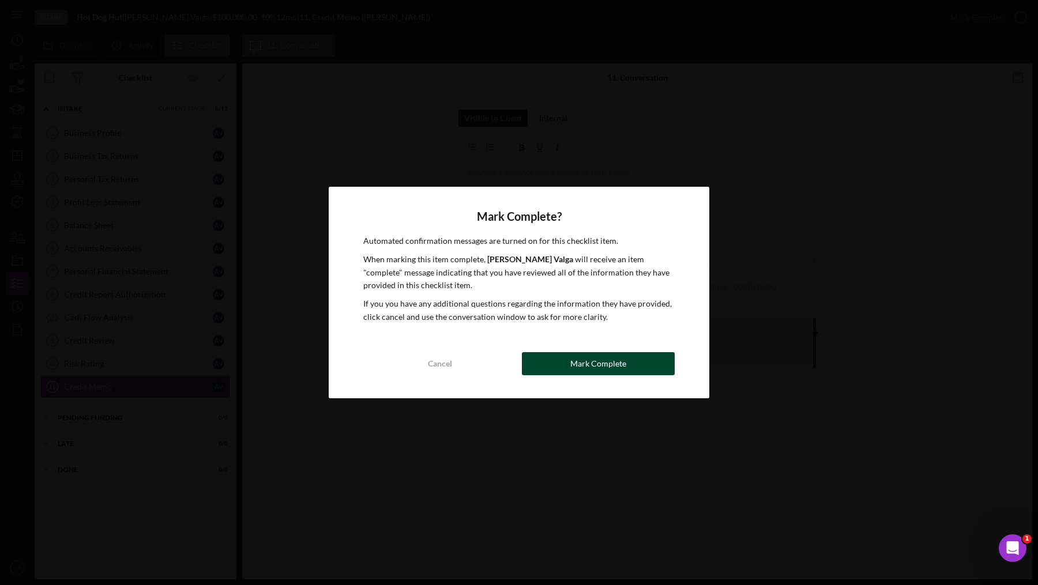
click at [597, 373] on div "Mark Complete" at bounding box center [598, 363] width 56 height 23
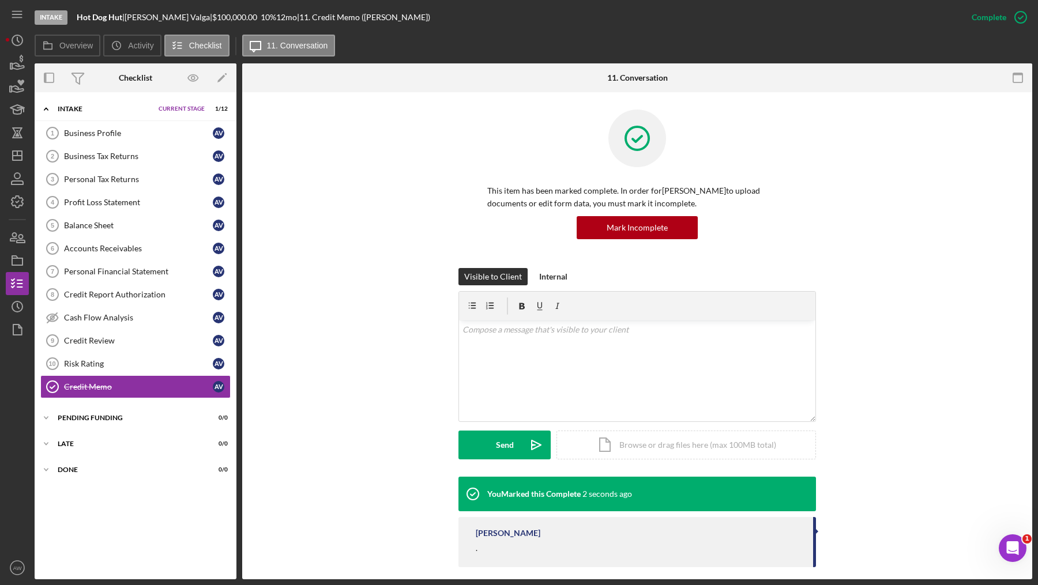
scroll to position [10, 0]
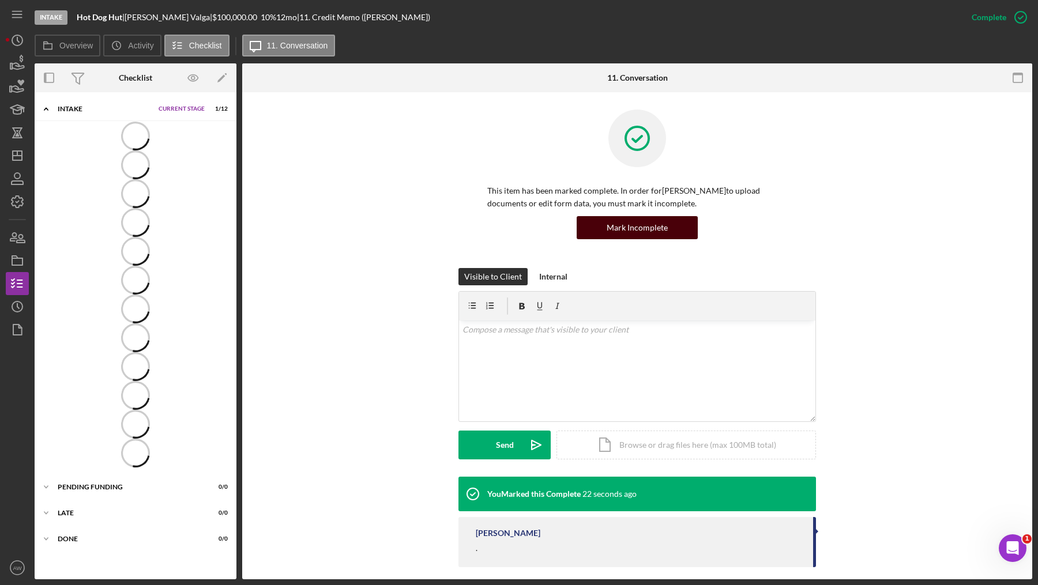
click at [612, 227] on div "Mark Incomplete" at bounding box center [637, 227] width 61 height 23
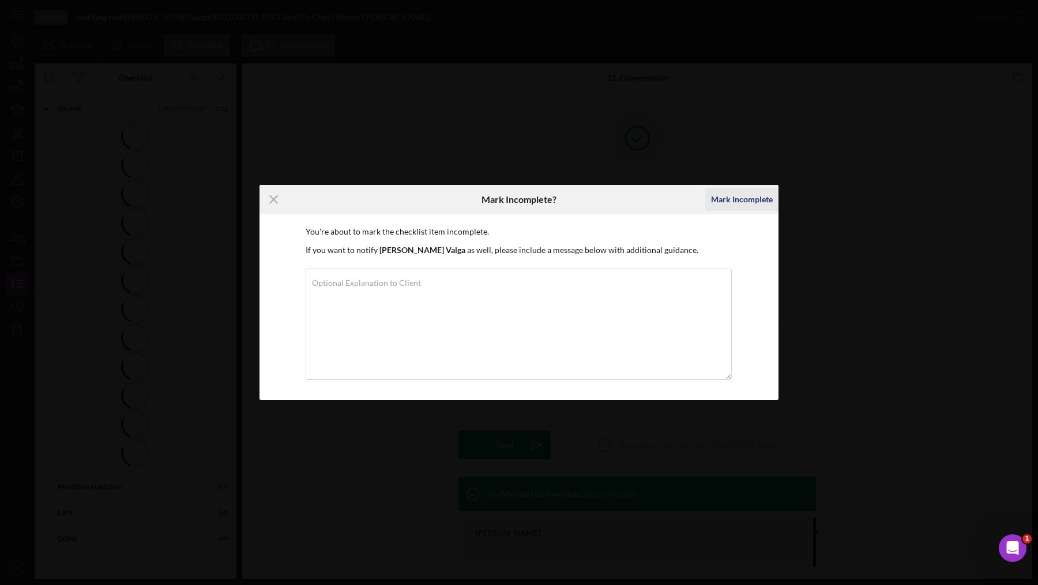
click at [722, 205] on div "Mark Incomplete" at bounding box center [742, 199] width 62 height 23
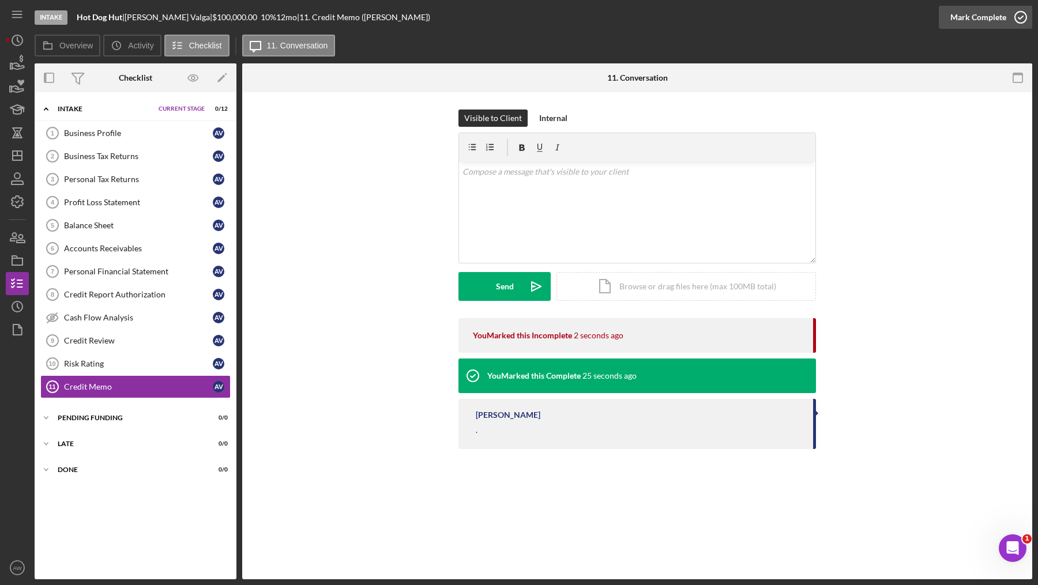
click at [969, 21] on div "Mark Complete" at bounding box center [978, 17] width 56 height 23
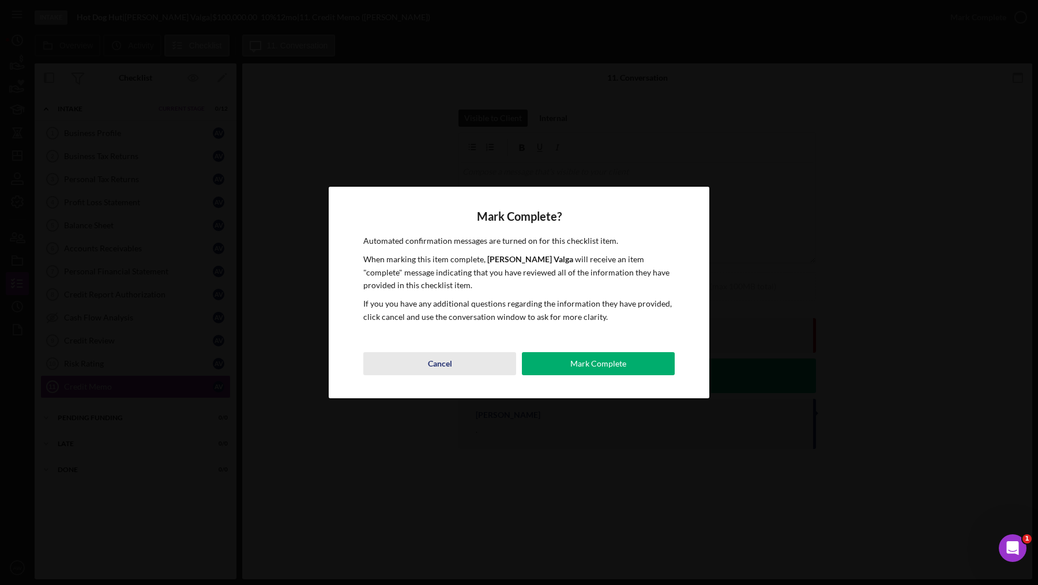
click at [453, 365] on button "Cancel" at bounding box center [439, 363] width 153 height 23
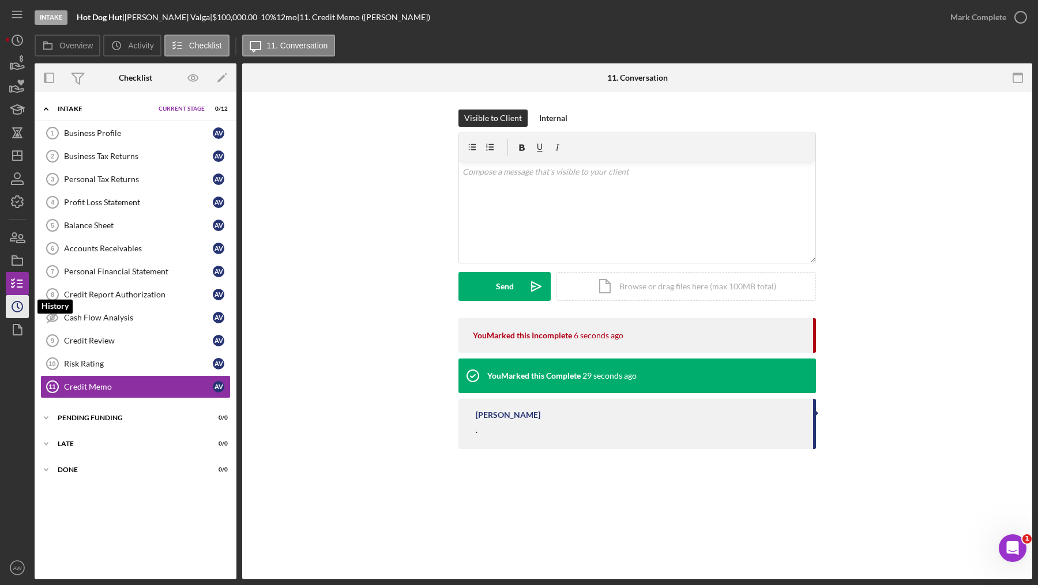
click at [18, 304] on icon "Icon/History" at bounding box center [17, 306] width 29 height 29
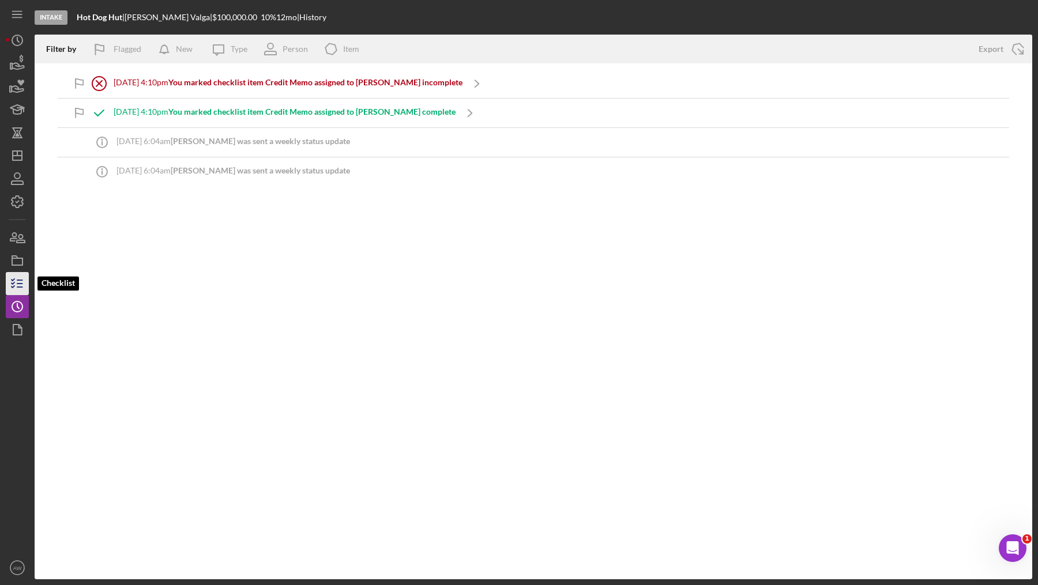
click at [18, 284] on line "button" at bounding box center [19, 284] width 5 height 0
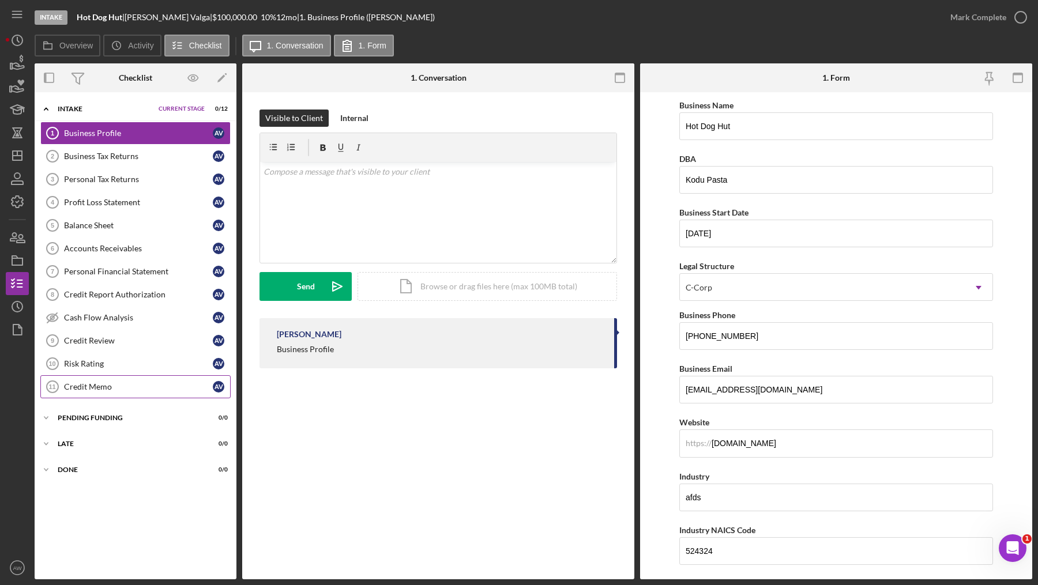
click at [88, 382] on div "Credit Memo" at bounding box center [138, 386] width 149 height 9
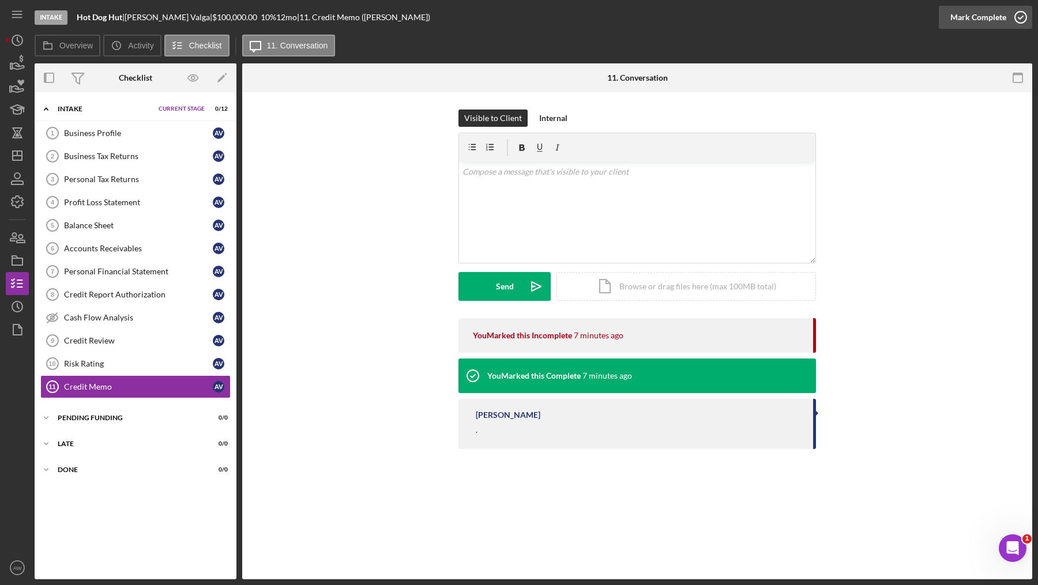
click at [982, 12] on div "Mark Complete" at bounding box center [978, 17] width 56 height 23
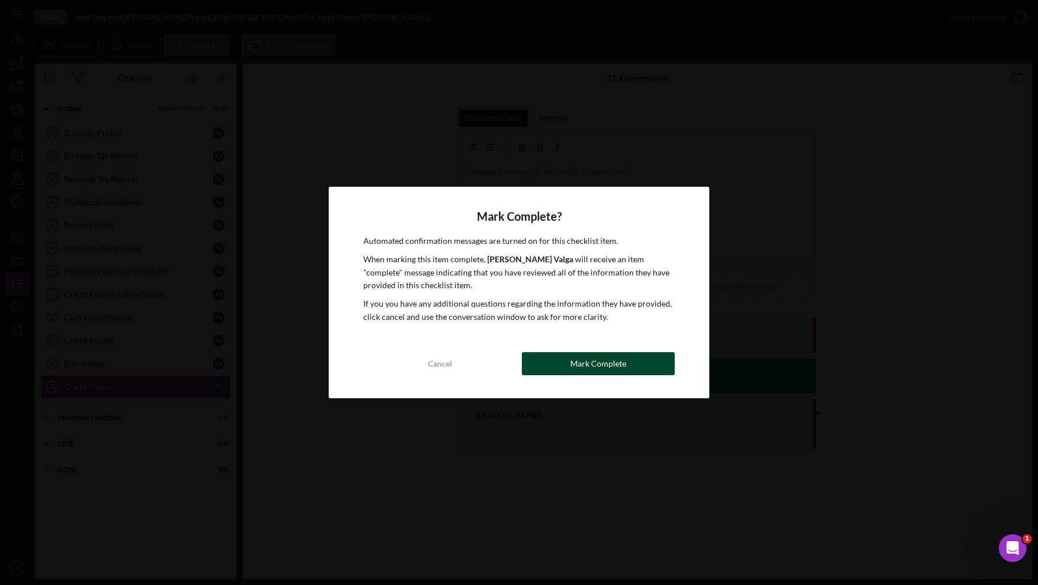
click at [580, 364] on div "Mark Complete" at bounding box center [598, 363] width 56 height 23
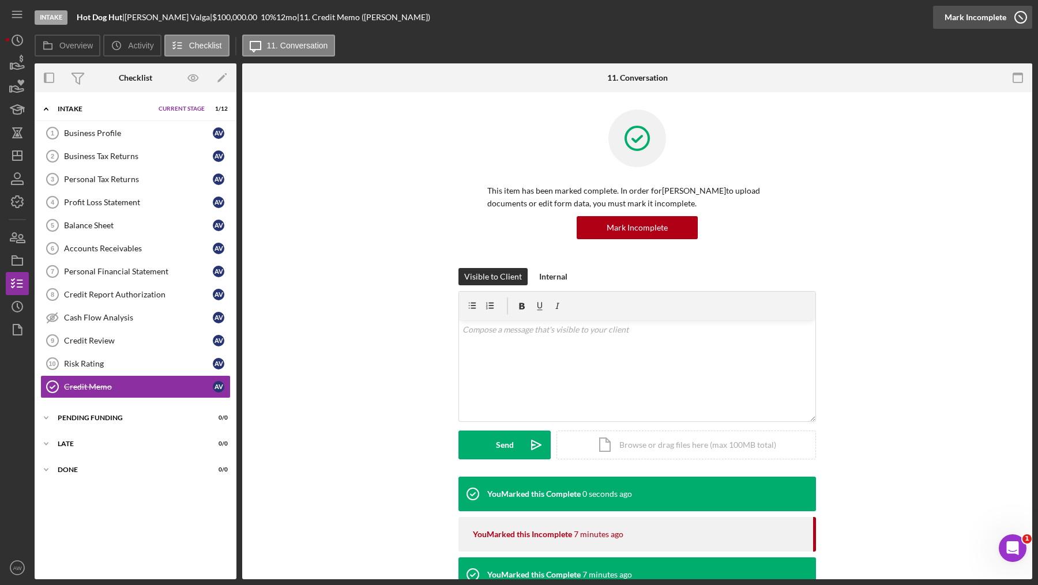
click at [991, 25] on div "Mark Incomplete" at bounding box center [976, 17] width 62 height 23
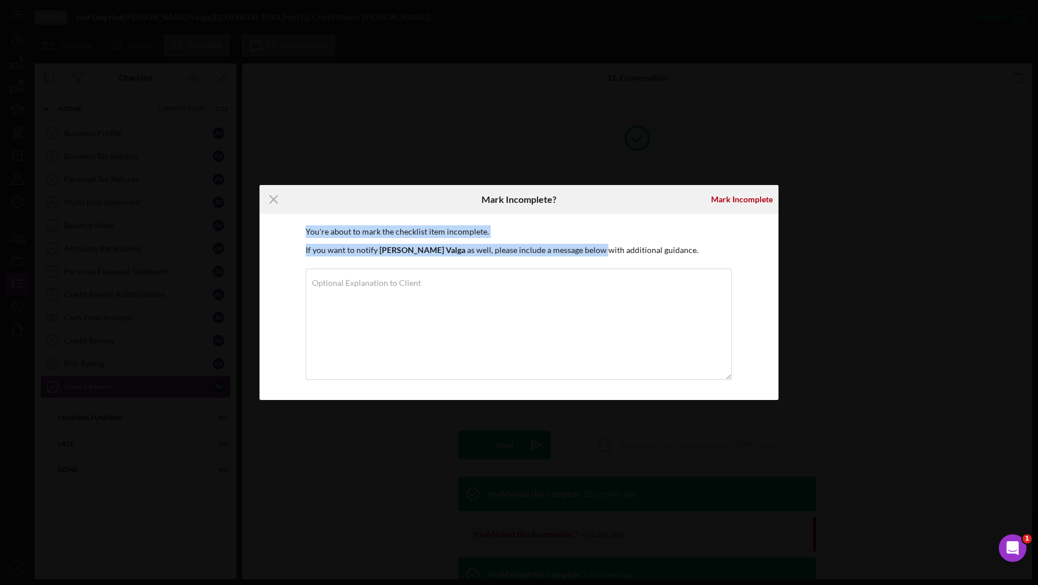
drag, startPoint x: 303, startPoint y: 230, endPoint x: 558, endPoint y: 251, distance: 256.4
click at [558, 251] on div "You're about to mark the checklist item incomplete. If you want to notify [PERS…" at bounding box center [519, 307] width 519 height 186
click at [558, 251] on p "If you want to notify [PERSON_NAME] as well, please include a message below wit…" at bounding box center [519, 250] width 427 height 13
drag, startPoint x: 296, startPoint y: 251, endPoint x: 601, endPoint y: 259, distance: 304.6
click at [601, 259] on div "You're about to mark the checklist item incomplete. If you want to notify [PERS…" at bounding box center [519, 307] width 519 height 186
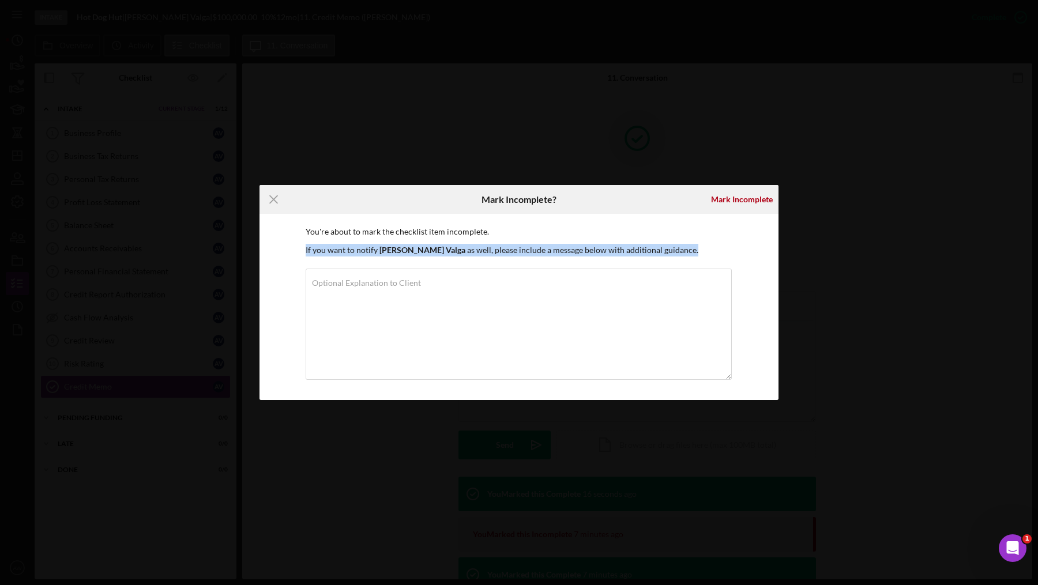
click at [660, 256] on p "If you want to notify [PERSON_NAME] as well, please include a message below wit…" at bounding box center [519, 250] width 427 height 13
